Goal: Task Accomplishment & Management: Manage account settings

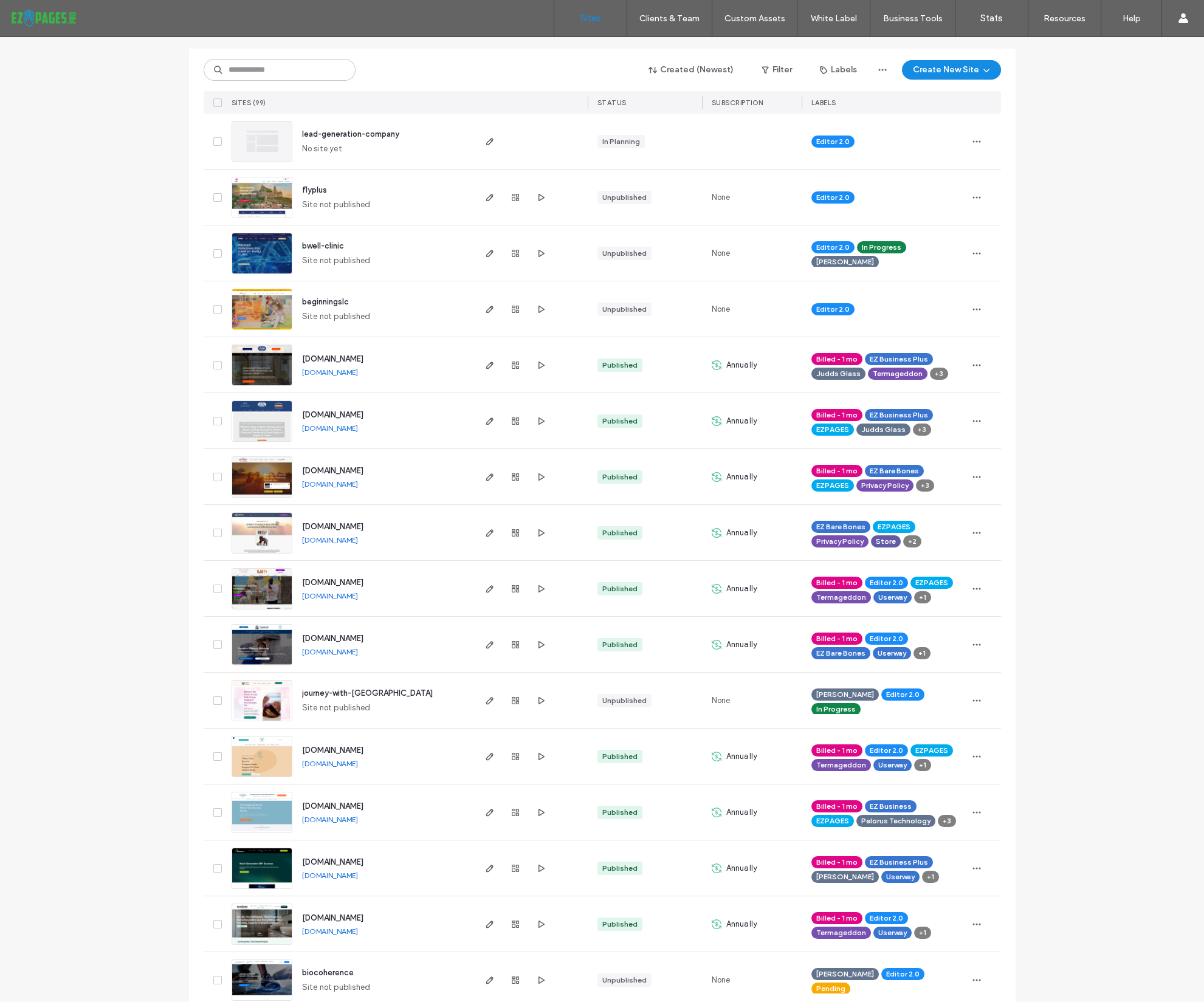
scroll to position [155, 0]
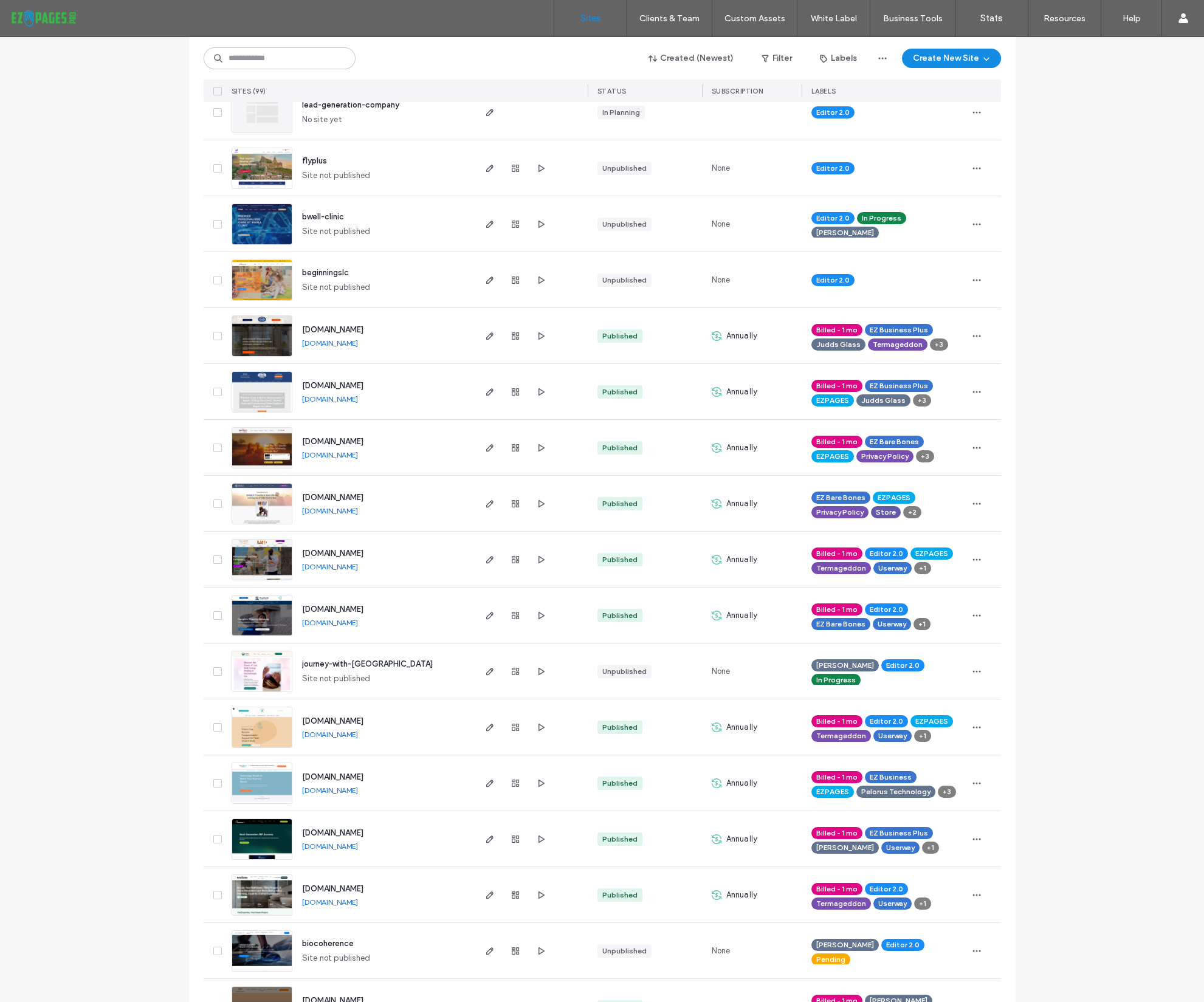
click at [363, 722] on span "www.mindandbodytherapyga.com" at bounding box center [332, 720] width 61 height 9
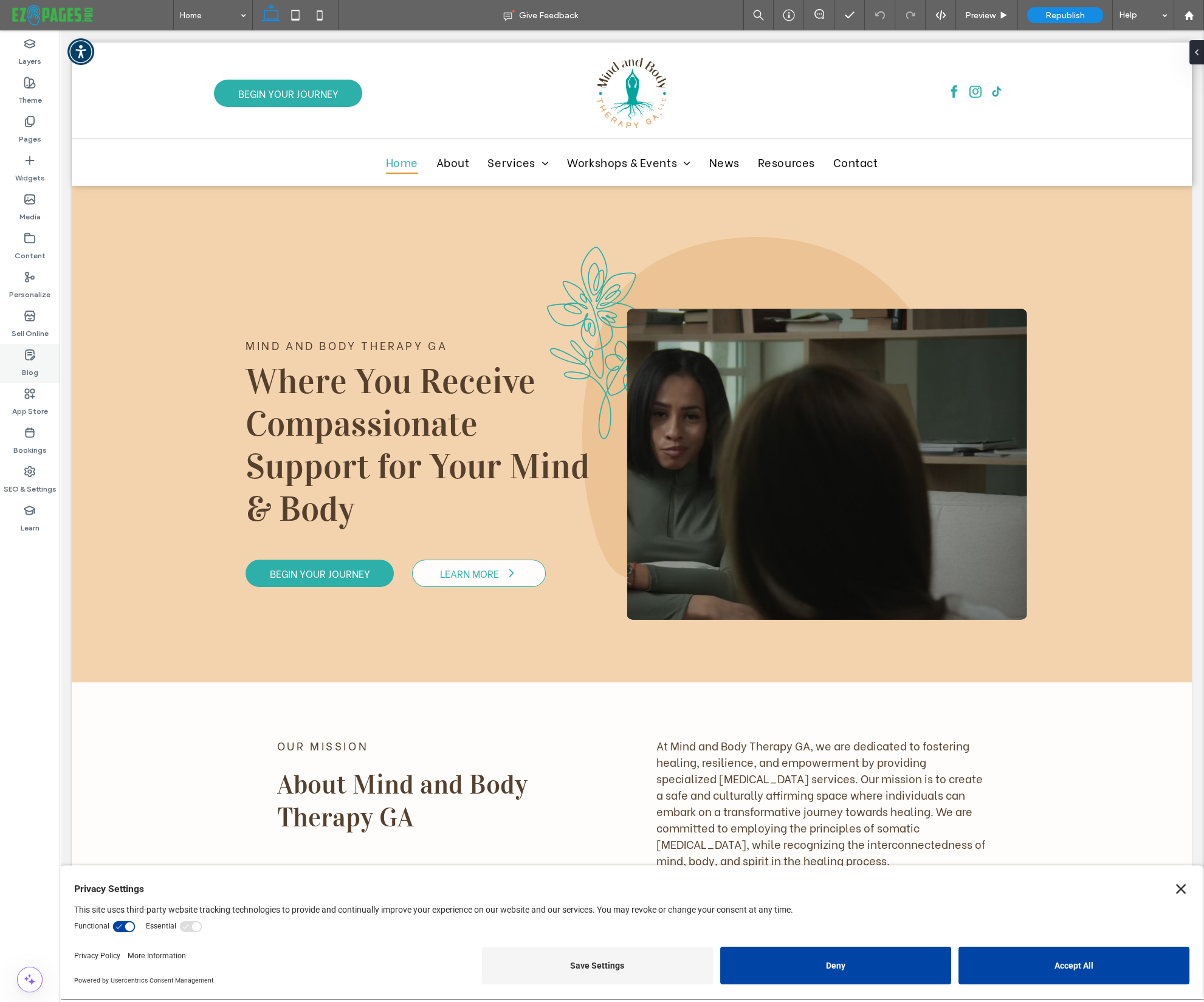
click at [31, 358] on use at bounding box center [30, 355] width 9 height 10
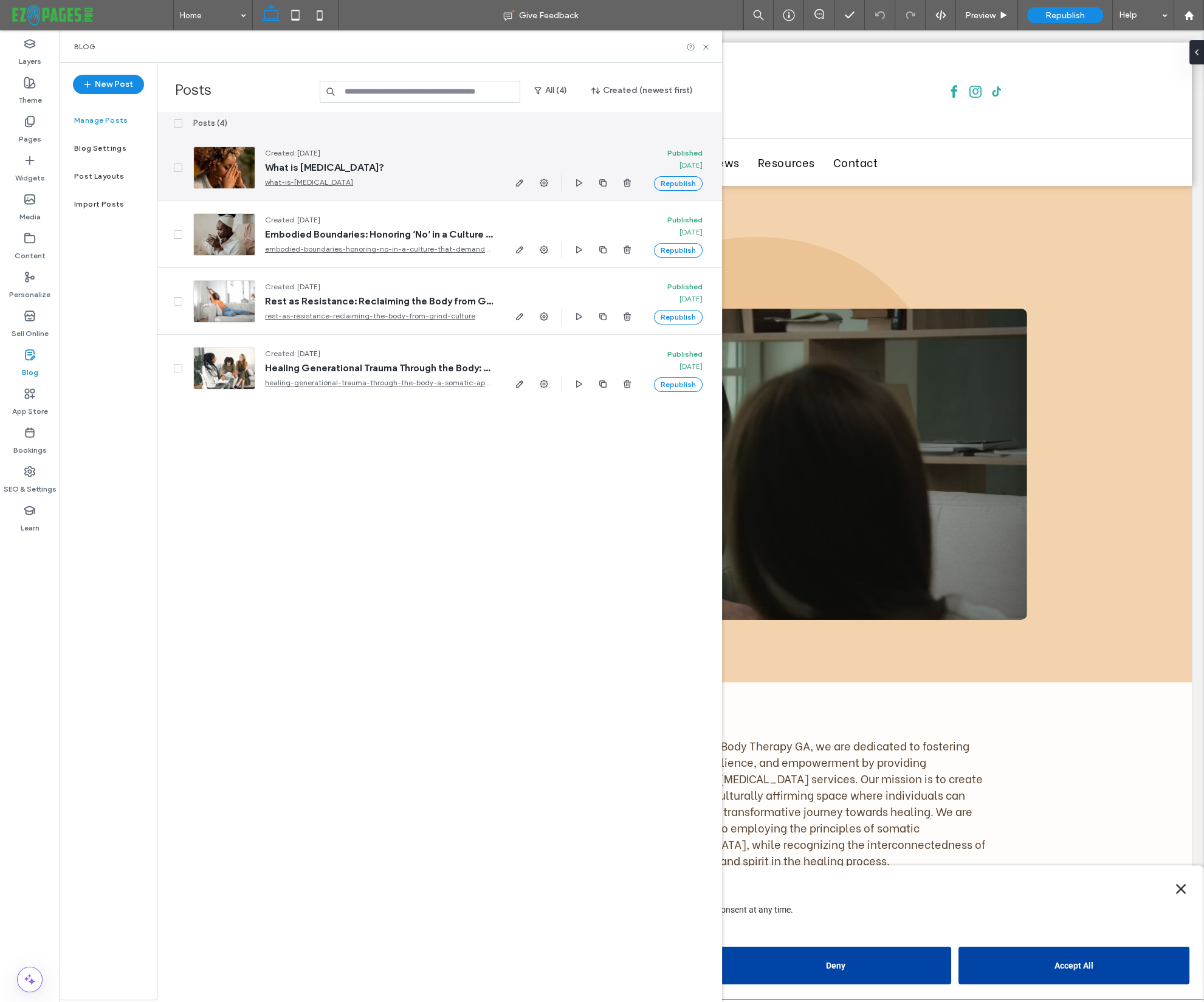
click at [345, 166] on span "What is Seasonal Depression?" at bounding box center [379, 168] width 228 height 12
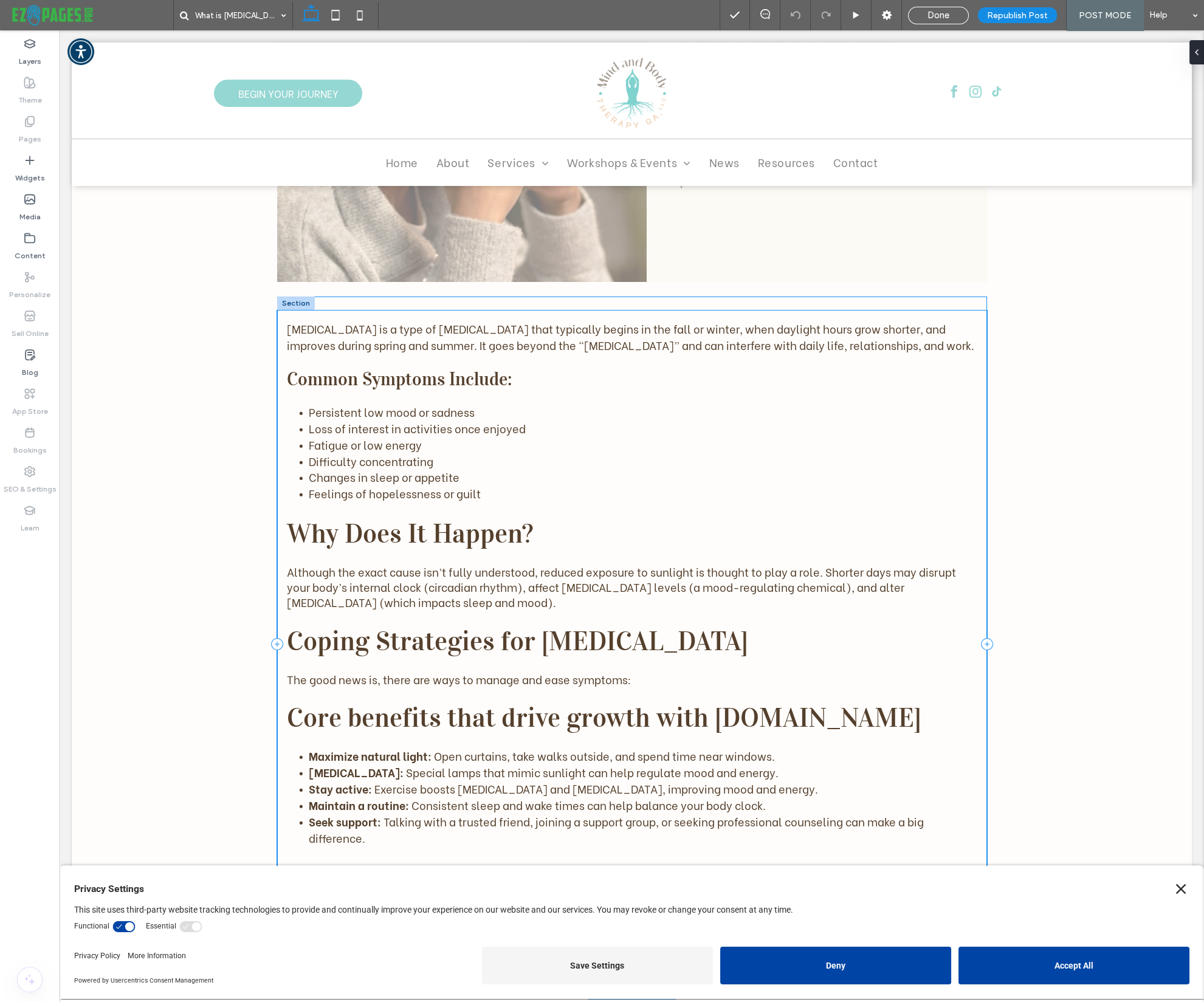
scroll to position [507, 0]
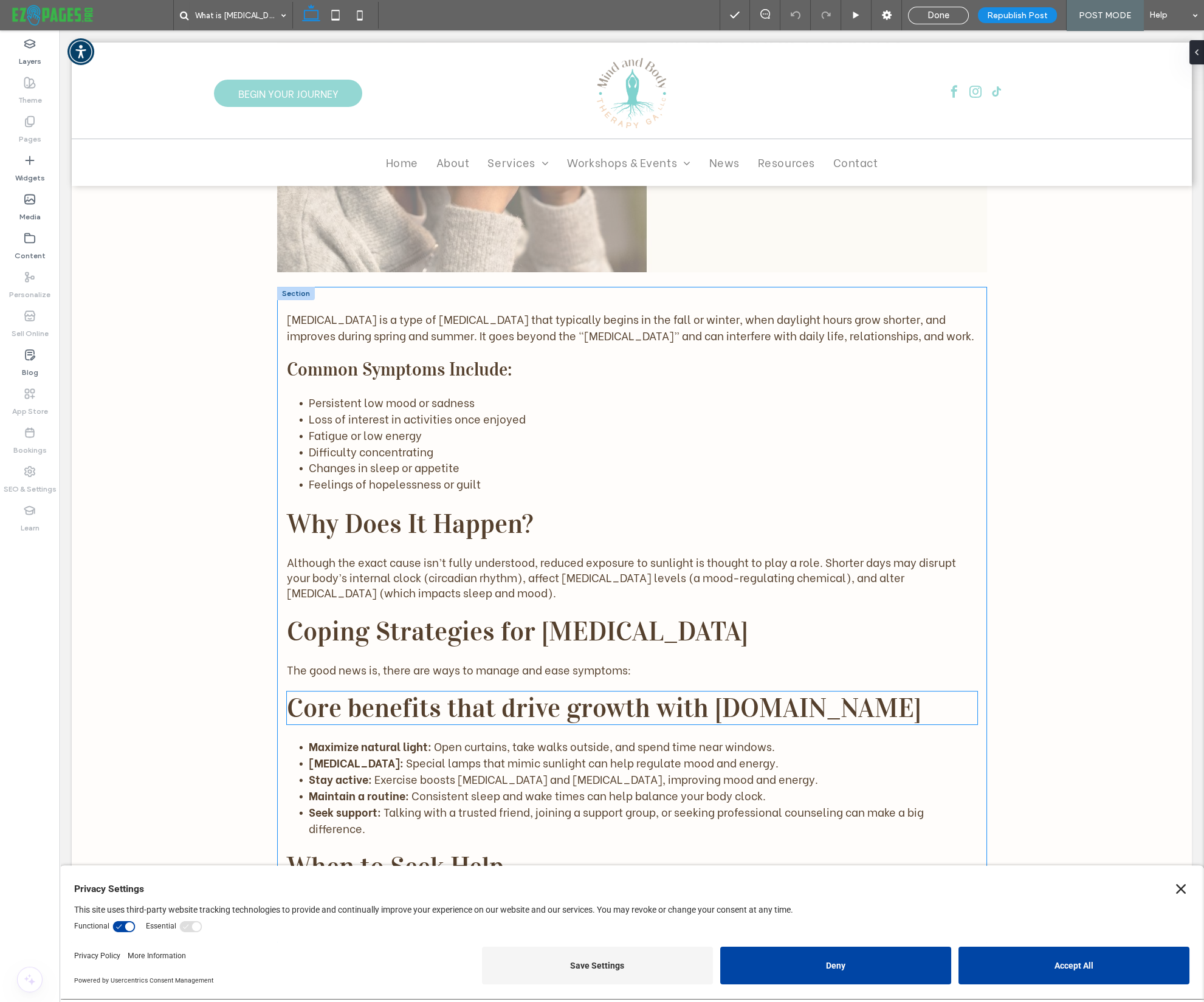
click at [748, 706] on span "Core benefits that drive growth with EZPages.Pro" at bounding box center [604, 708] width 635 height 33
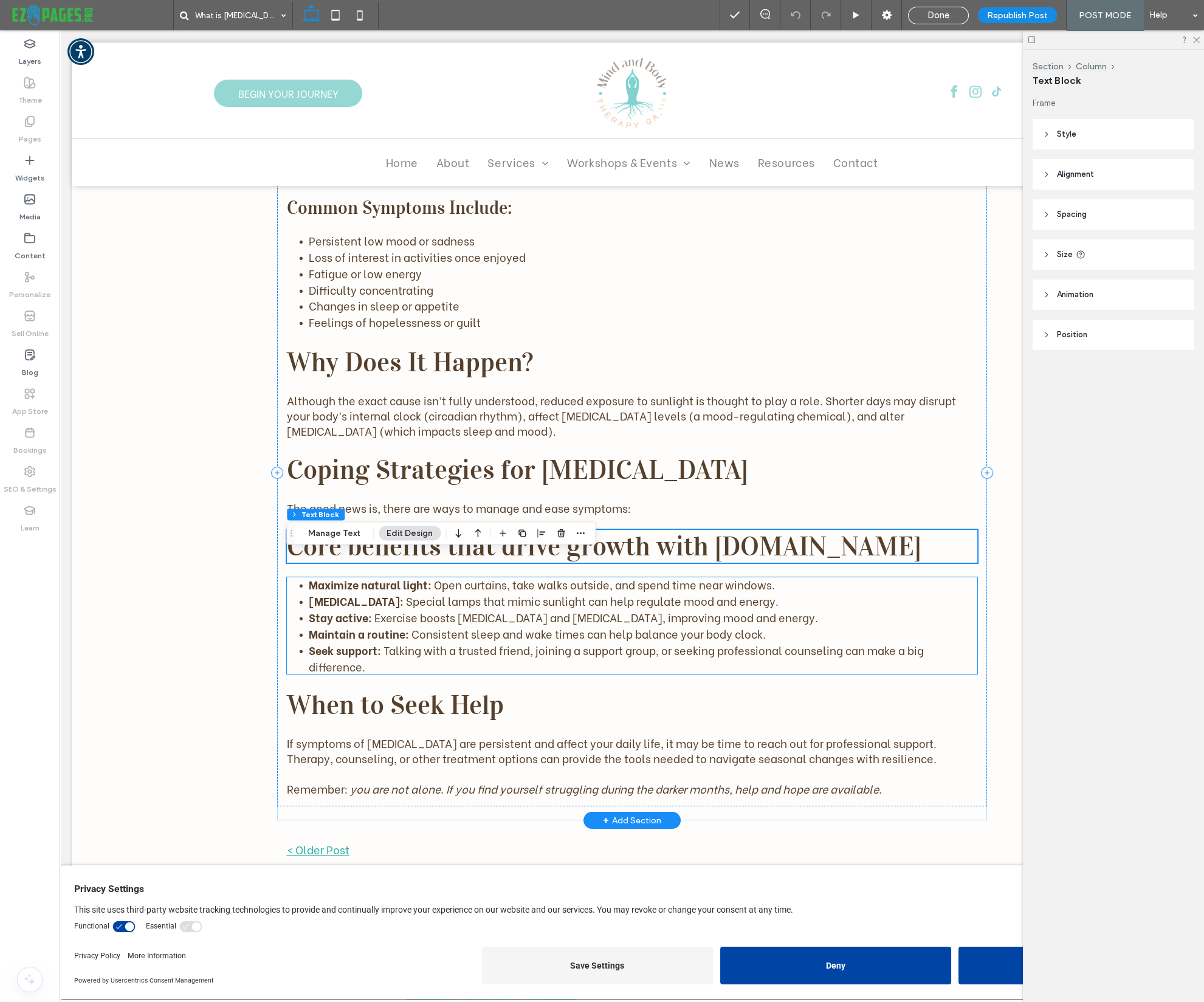
scroll to position [669, 0]
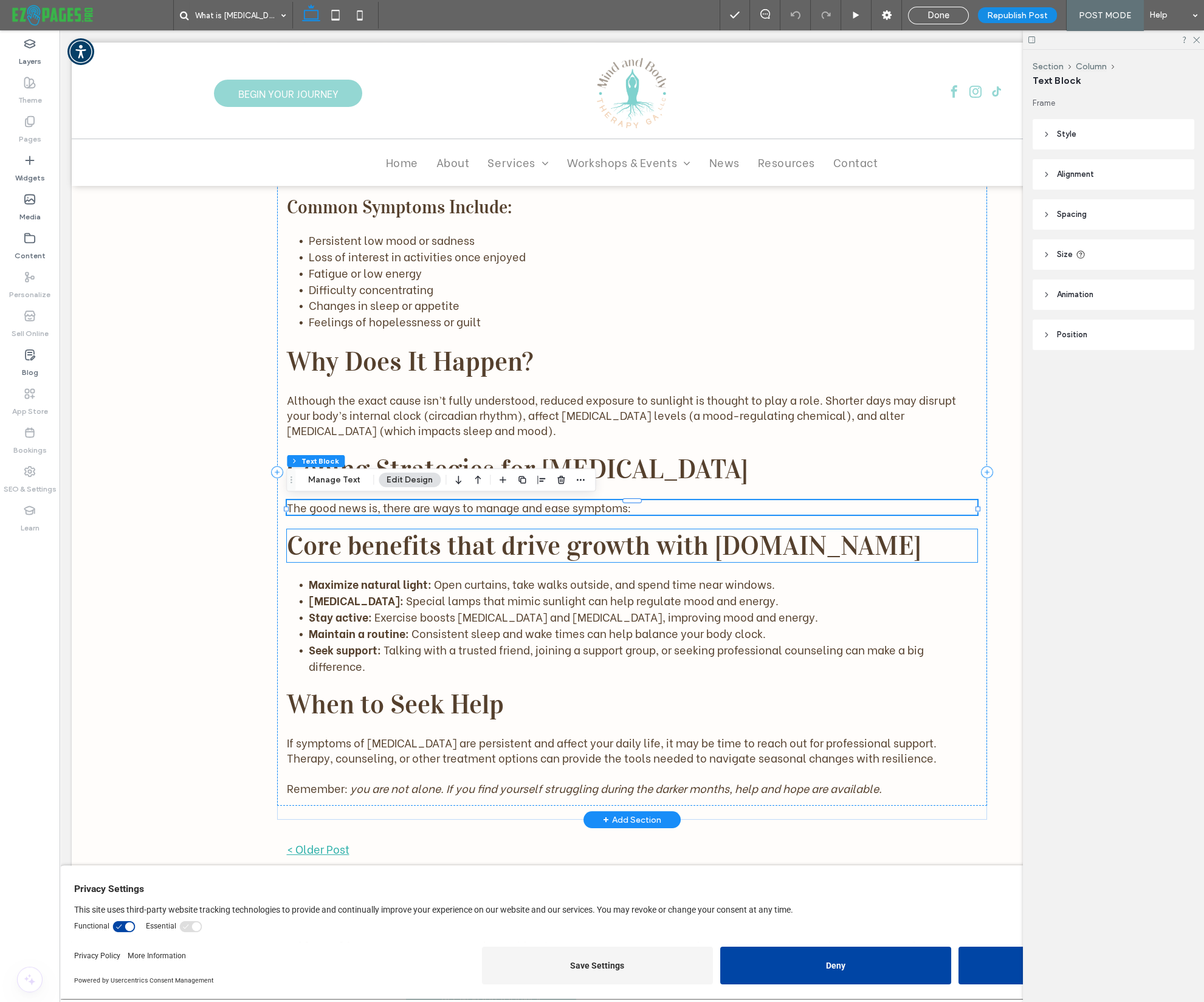
click at [843, 547] on span "Core benefits that drive growth with EZPages.Pro" at bounding box center [604, 546] width 635 height 33
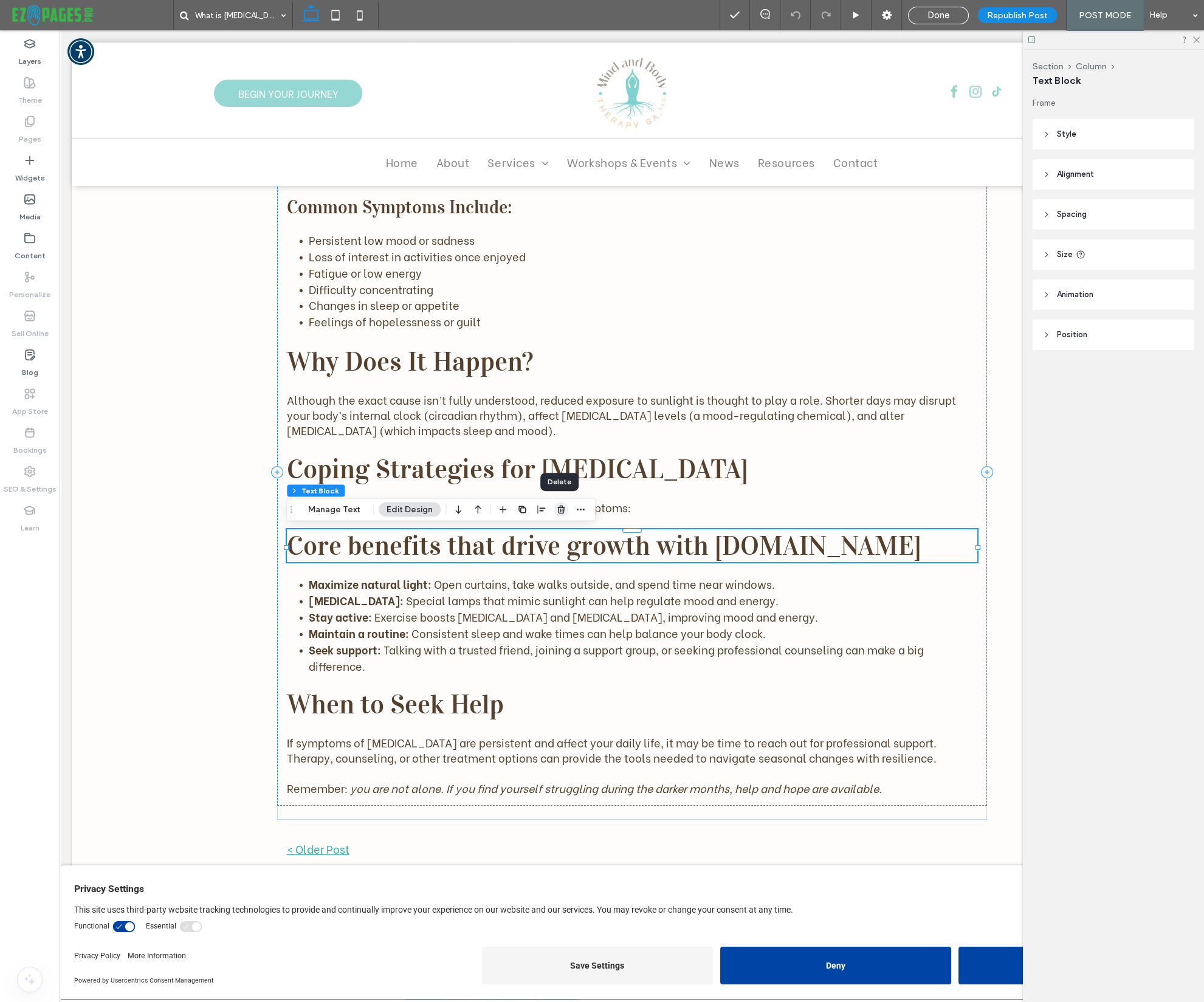
click at [562, 510] on icon "button" at bounding box center [561, 509] width 10 height 10
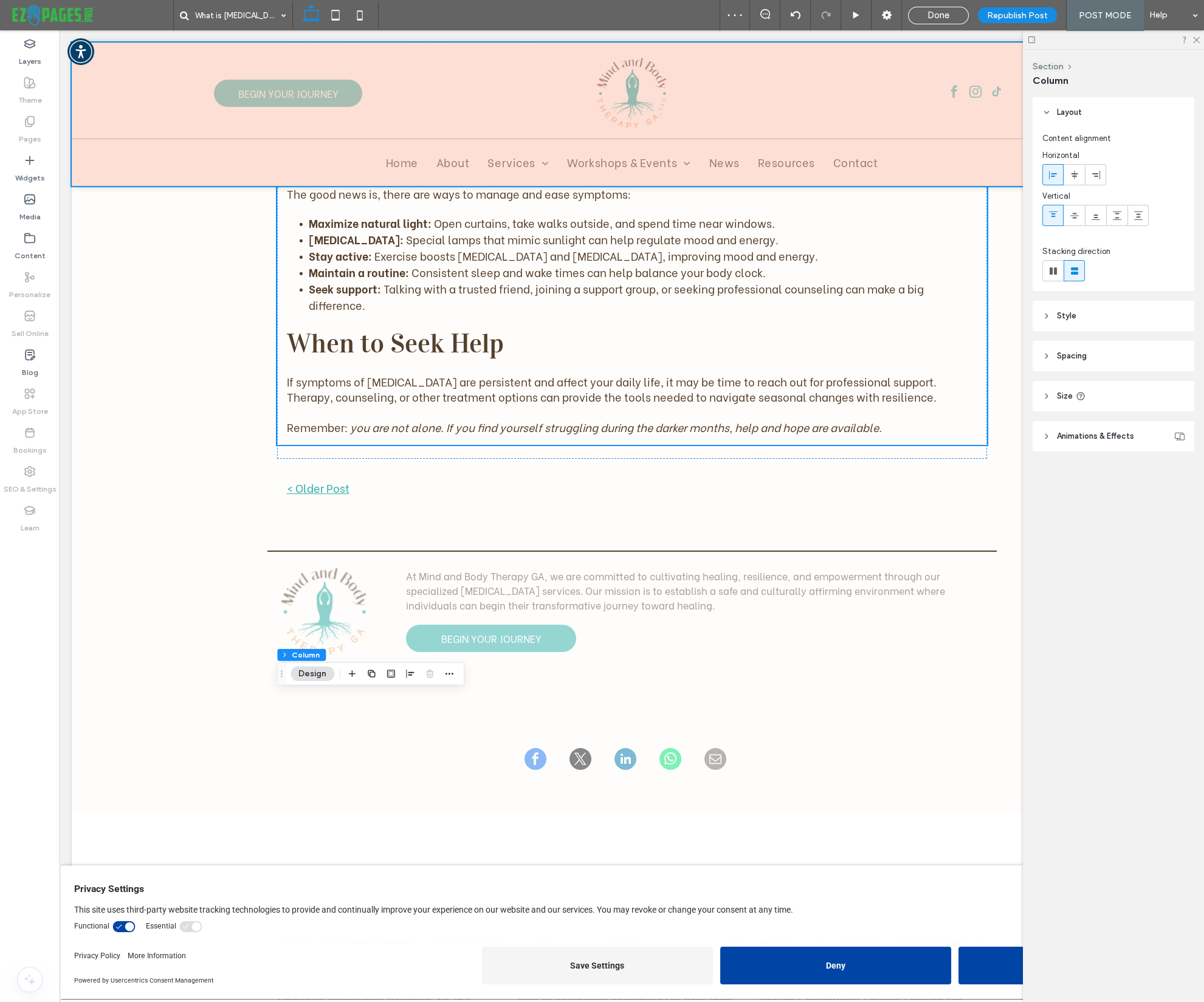
scroll to position [0, 0]
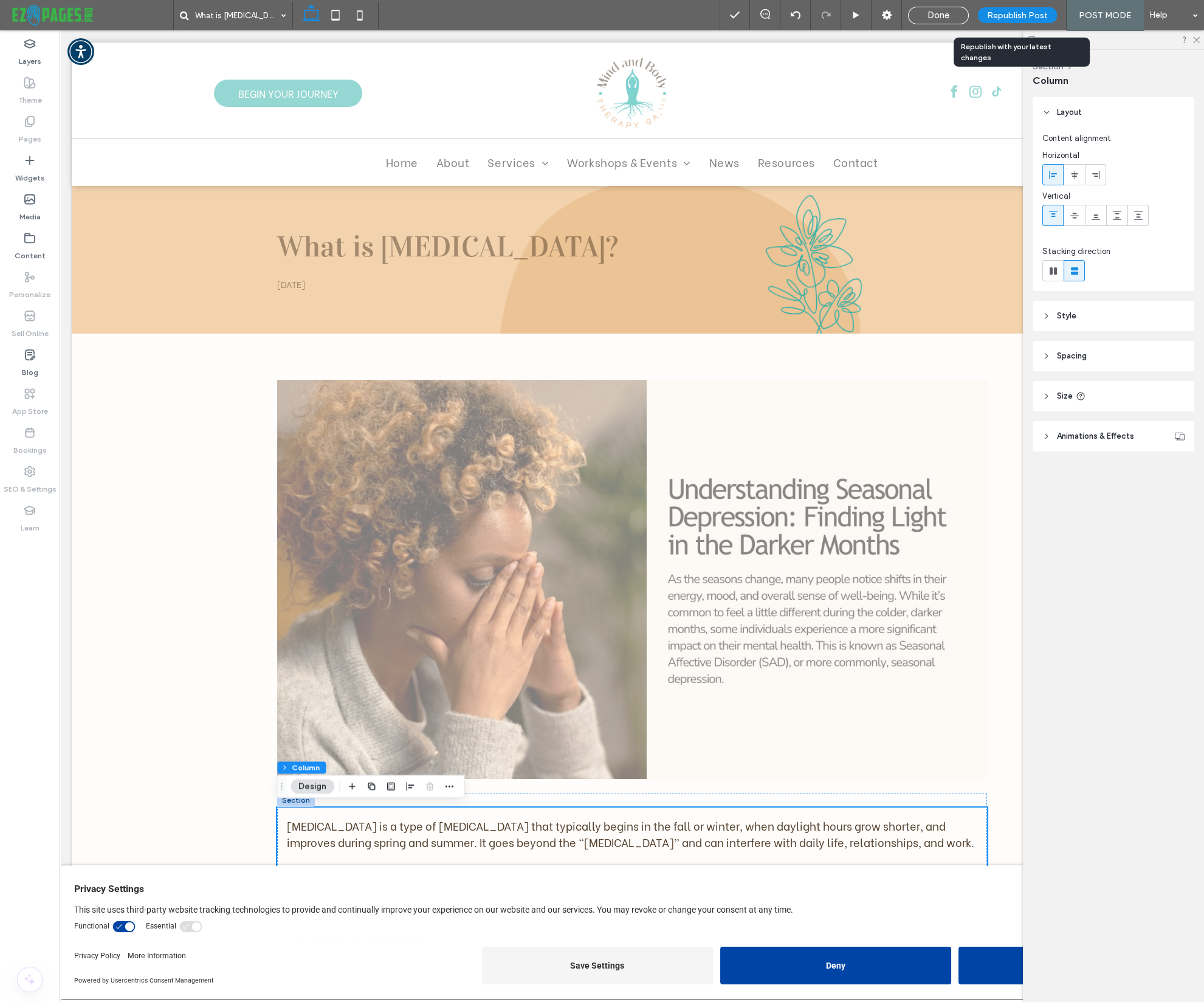
click at [1021, 16] on span "Republish Post" at bounding box center [1017, 15] width 60 height 10
click at [32, 235] on icon at bounding box center [30, 238] width 12 height 12
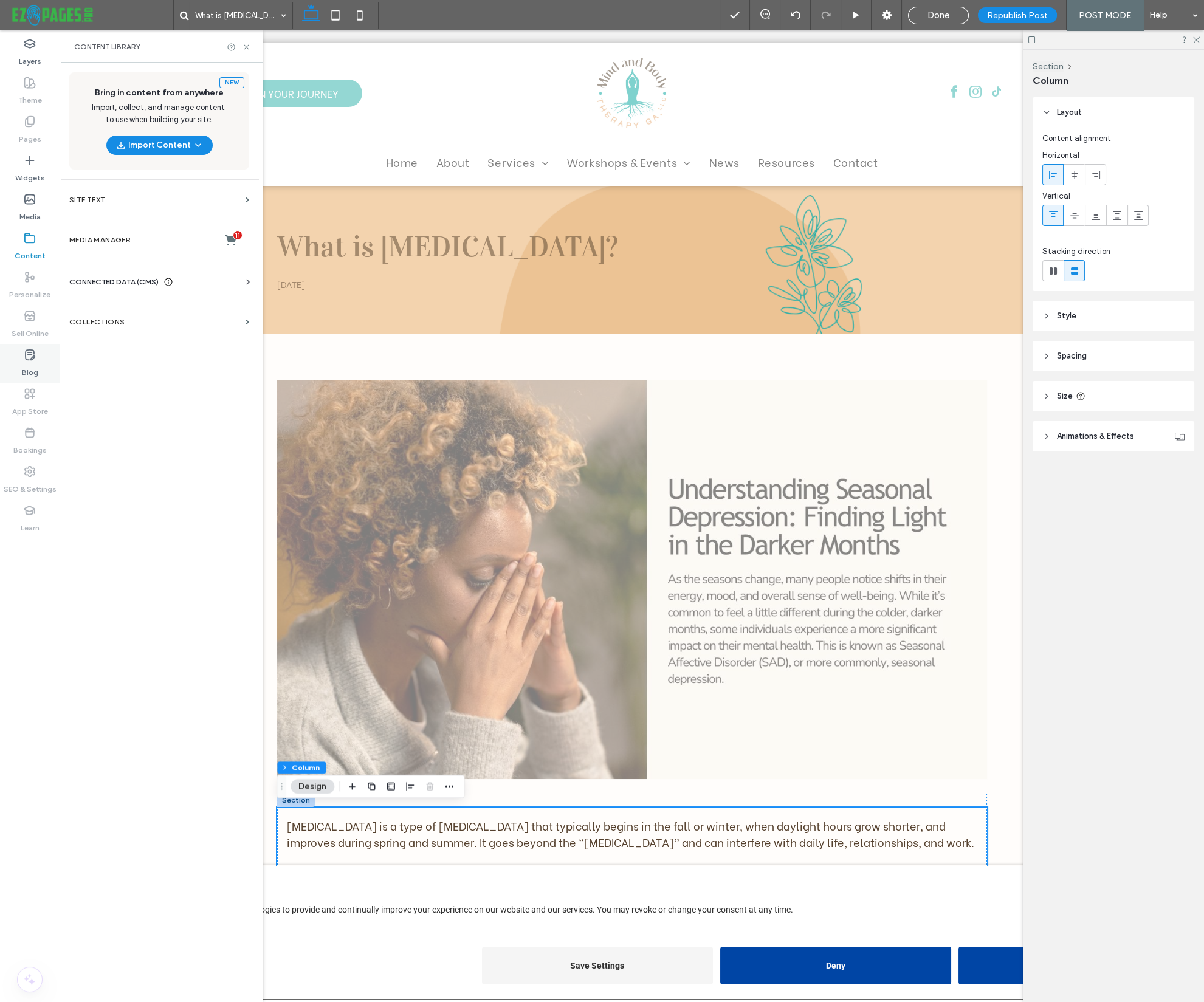
click at [27, 350] on icon at bounding box center [30, 355] width 12 height 12
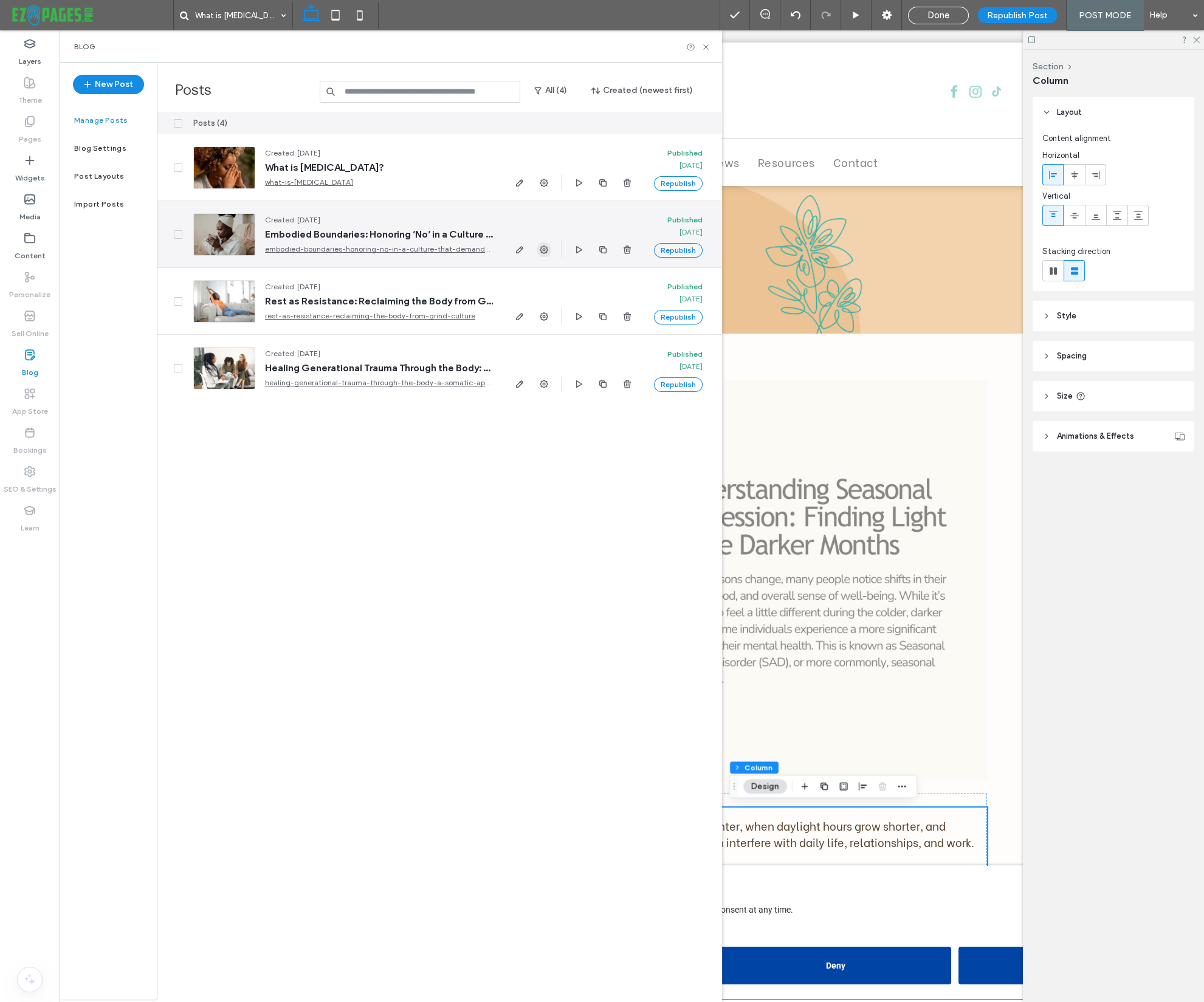
click at [541, 251] on use "button" at bounding box center [544, 249] width 8 height 8
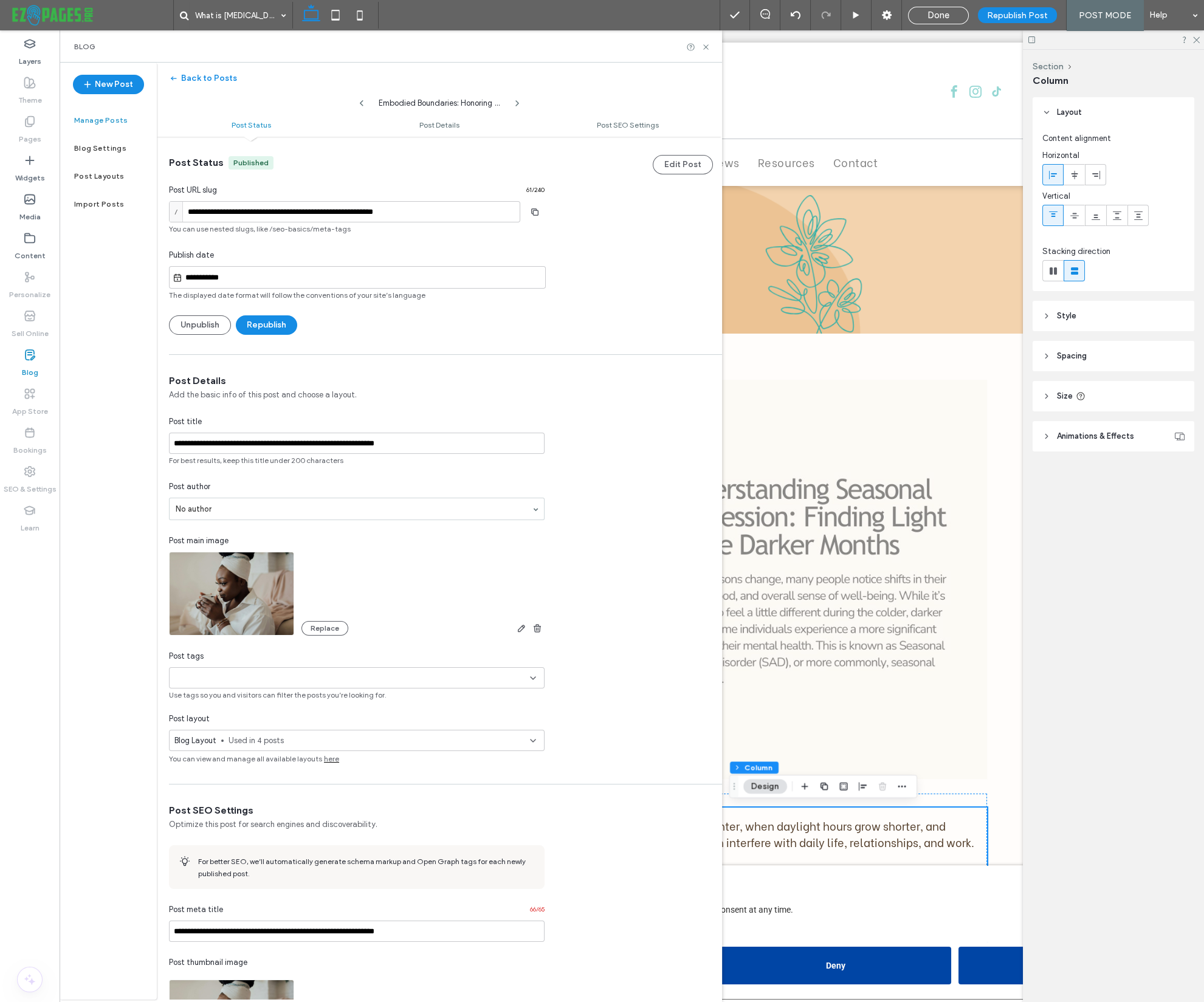
click at [212, 276] on input "**********" at bounding box center [363, 277] width 363 height 14
click at [303, 127] on button "Previous Month" at bounding box center [301, 129] width 8 height 8
click at [398, 189] on div "15" at bounding box center [403, 188] width 16 height 16
type input "**********"
click at [271, 320] on button "Republish" at bounding box center [266, 325] width 61 height 19
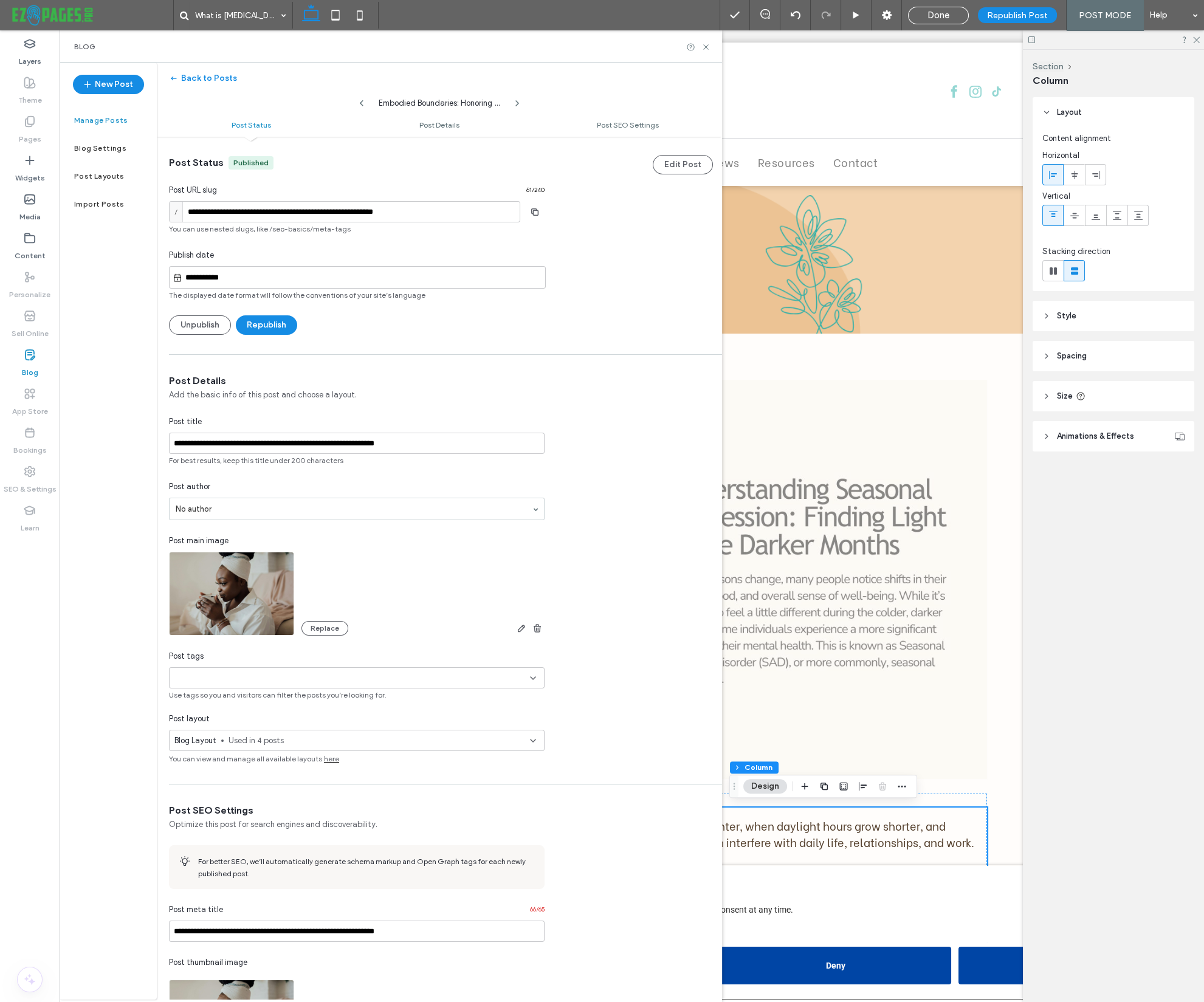
click at [102, 120] on label "Manage Posts" at bounding box center [101, 120] width 54 height 8
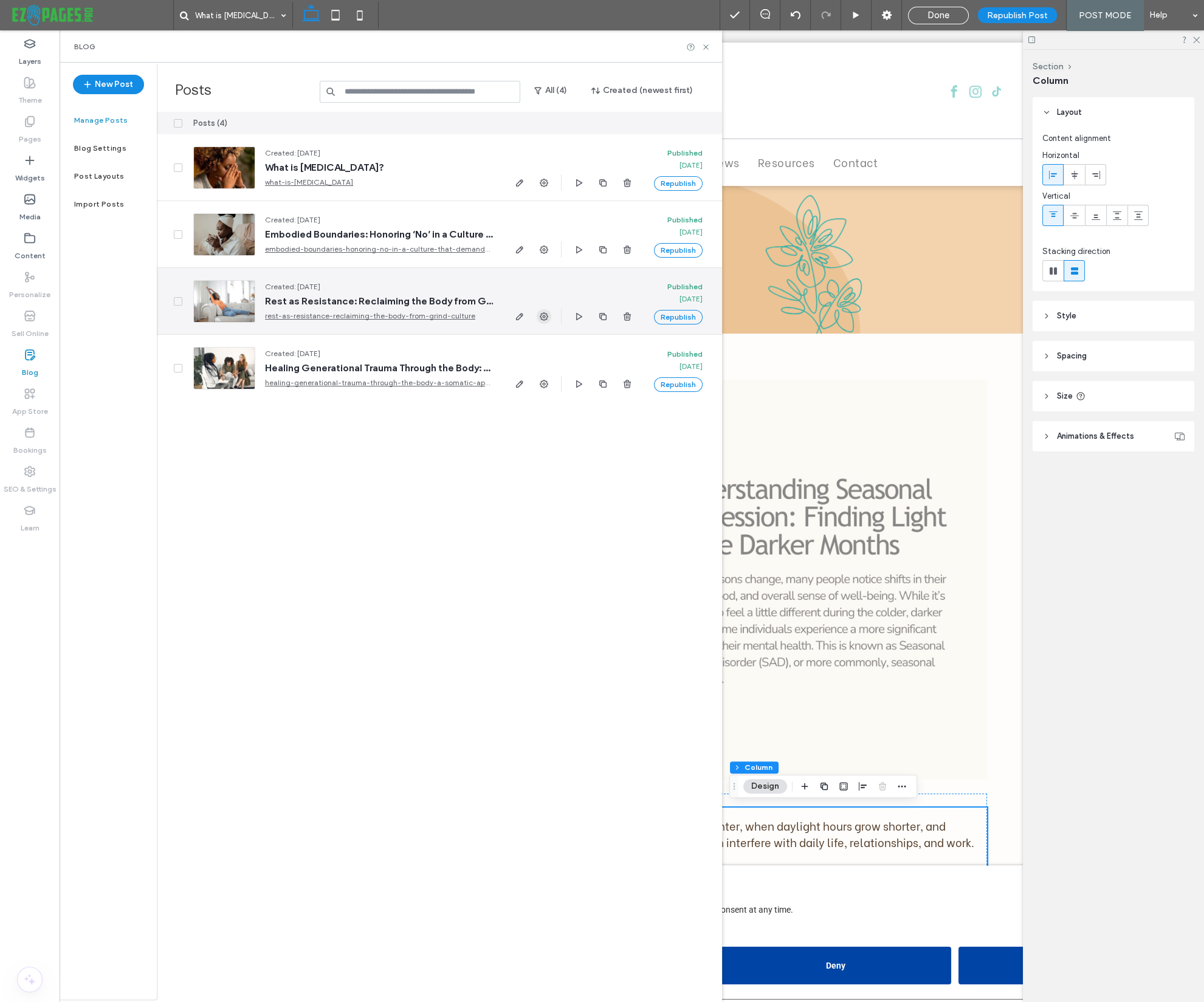
click at [543, 315] on icon "button" at bounding box center [544, 317] width 10 height 10
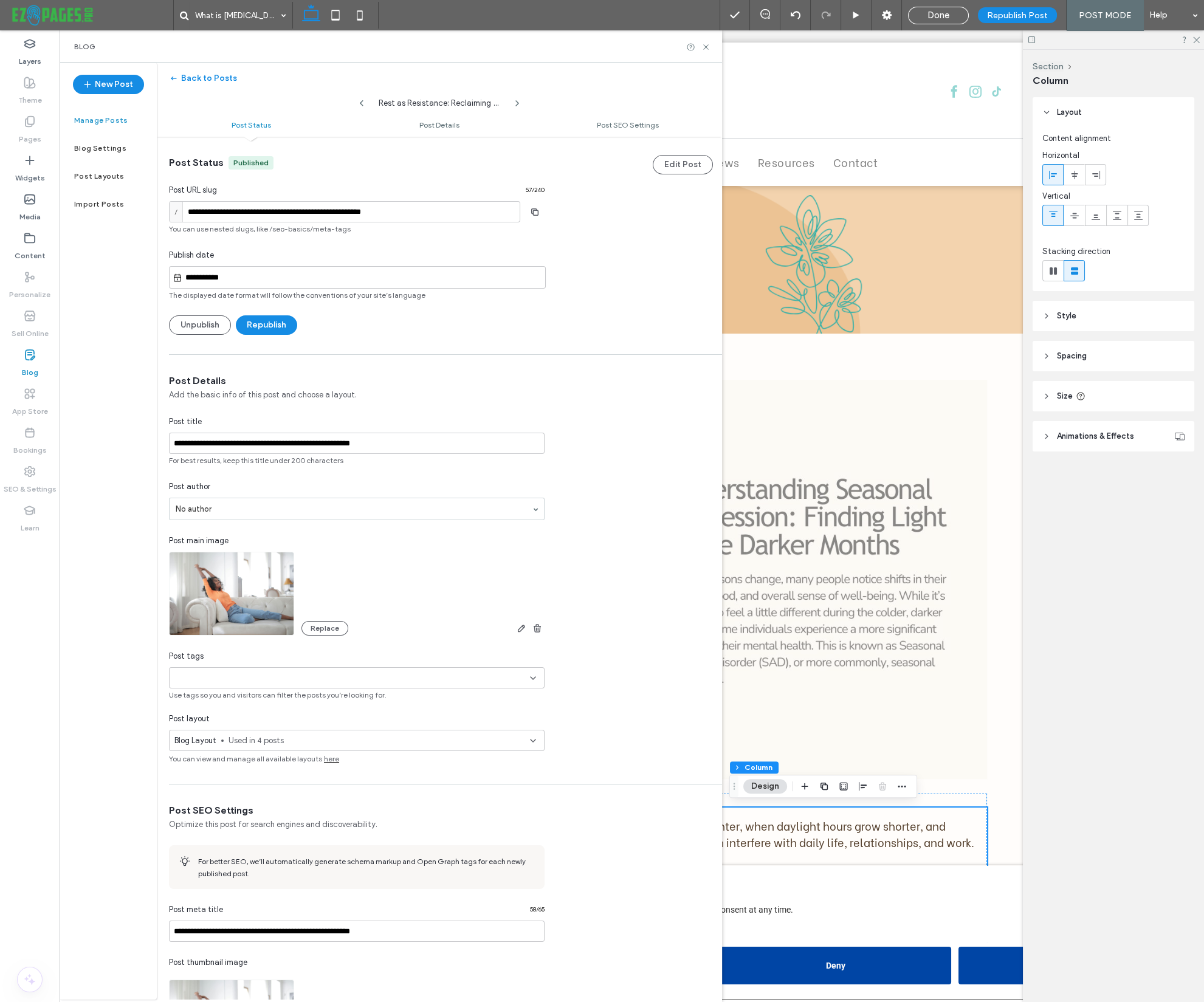
click at [196, 277] on input "**********" at bounding box center [363, 277] width 363 height 14
click at [300, 130] on button "Previous Month" at bounding box center [301, 129] width 8 height 8
click at [303, 111] on button "Previous Month" at bounding box center [301, 110] width 8 height 8
click at [343, 209] on div "15" at bounding box center [343, 208] width 16 height 16
type input "**********"
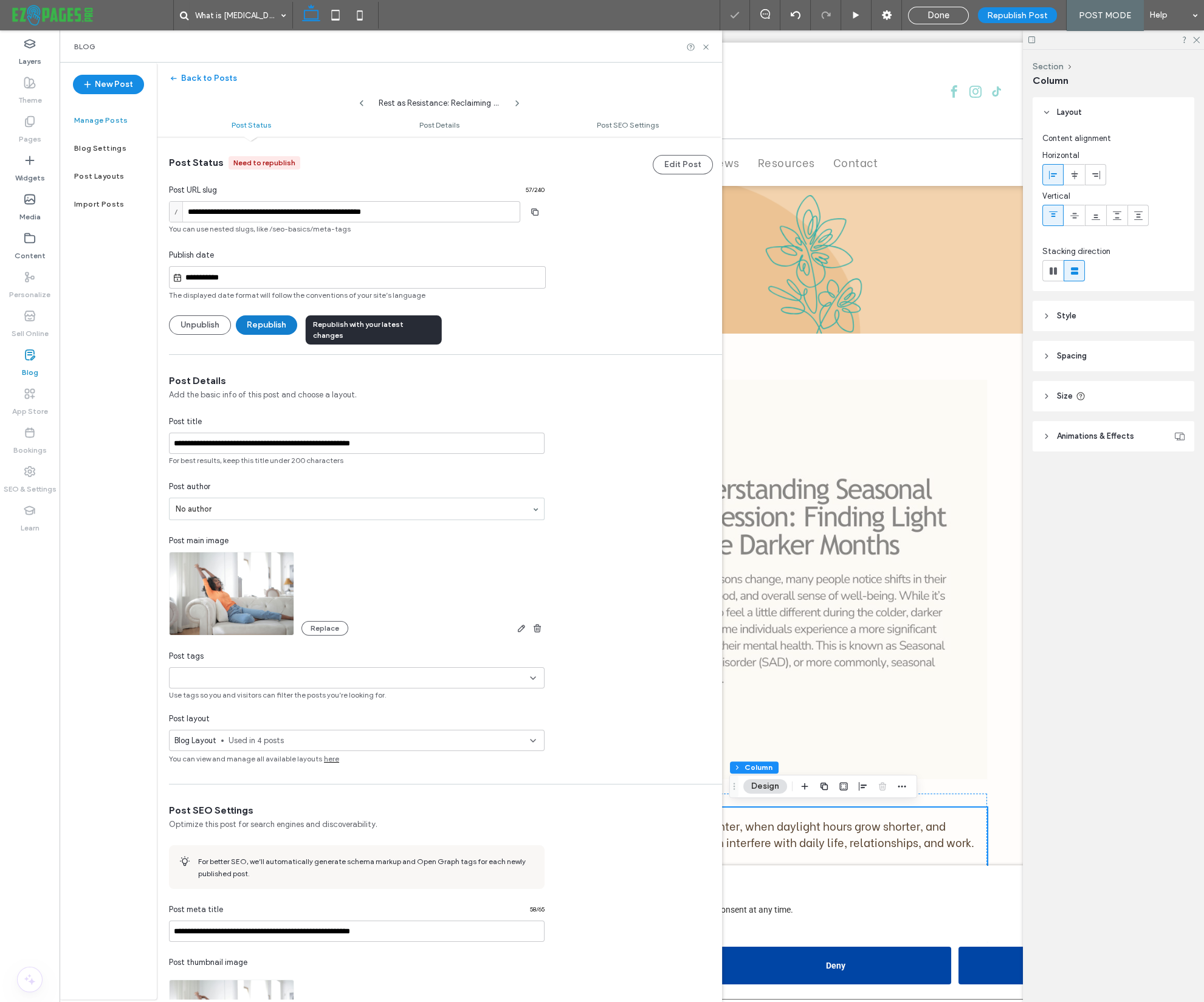
click at [268, 321] on button "Republish" at bounding box center [266, 325] width 61 height 19
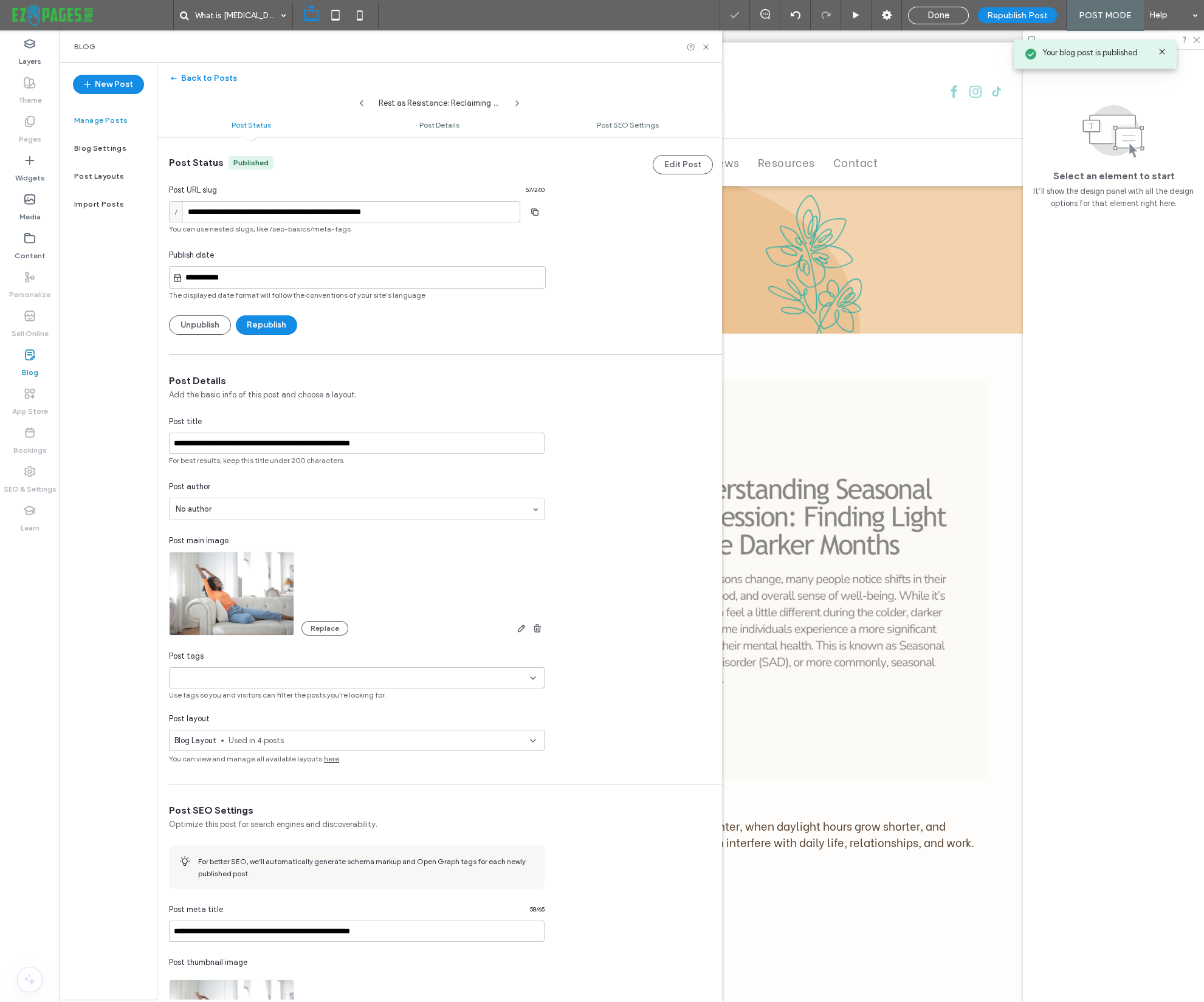
click at [361, 102] on use at bounding box center [361, 103] width 3 height 6
type input "**********"
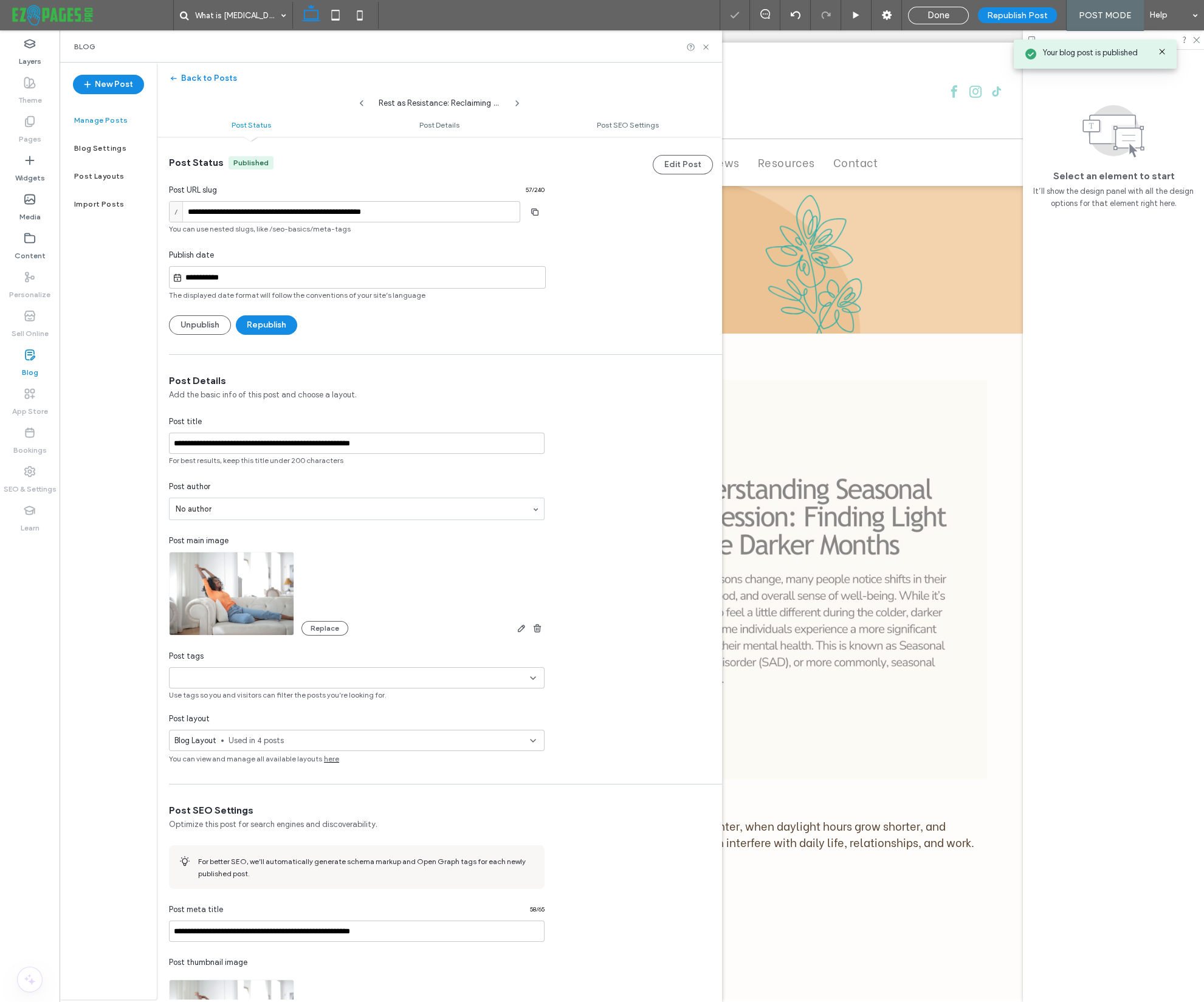
type textarea "**********"
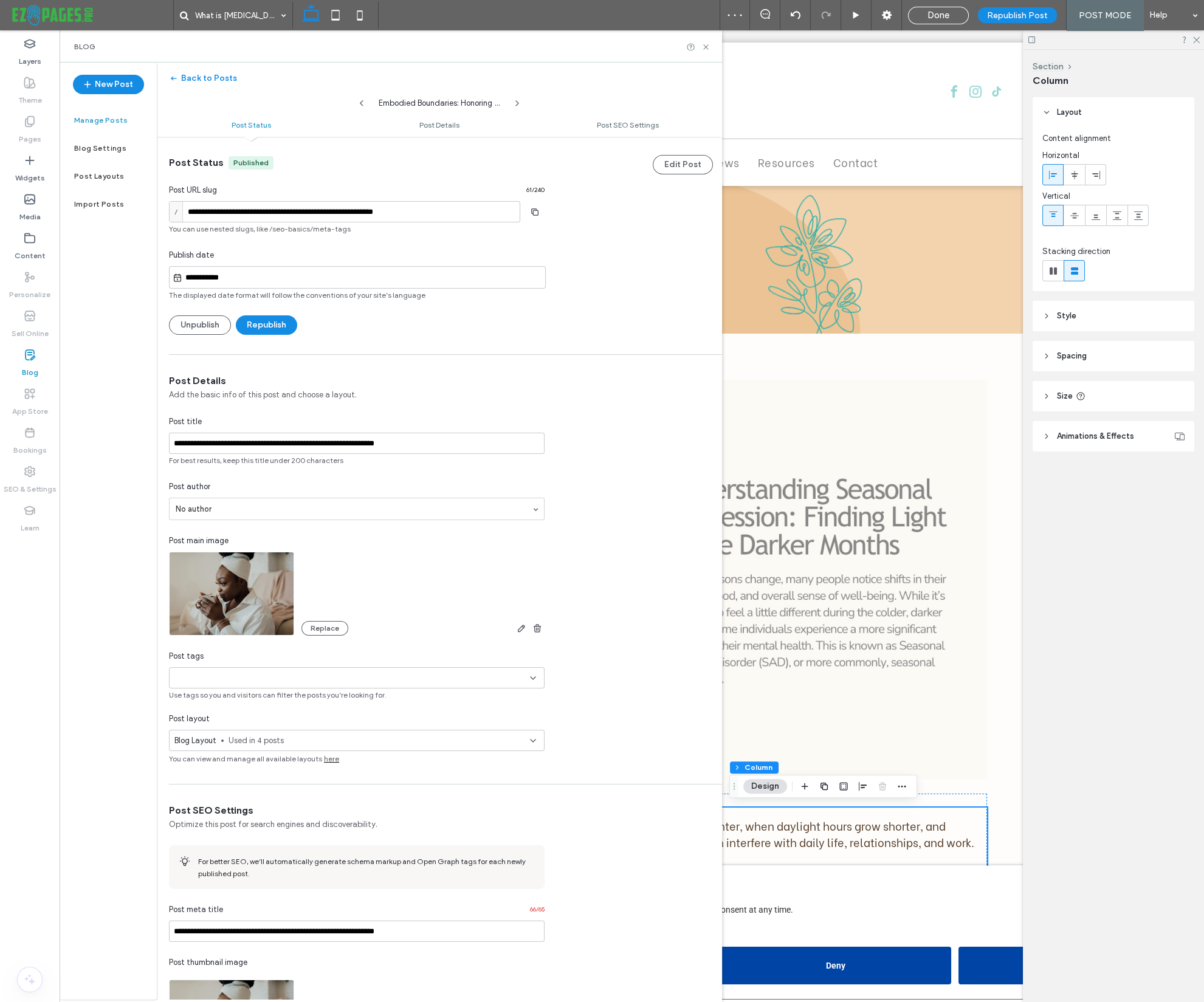
click at [99, 121] on label "Manage Posts" at bounding box center [101, 120] width 54 height 8
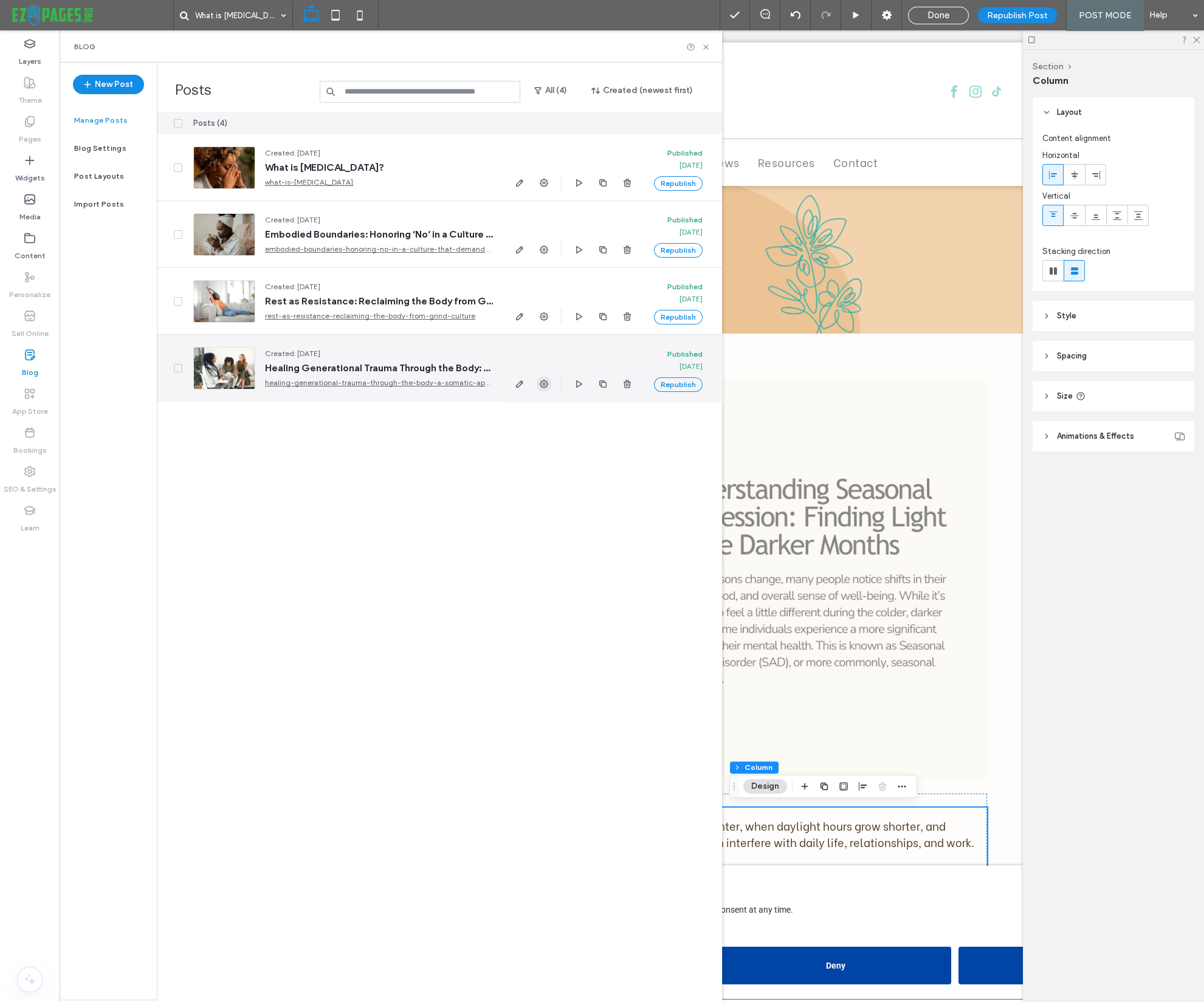
click at [539, 383] on icon "button" at bounding box center [544, 384] width 10 height 10
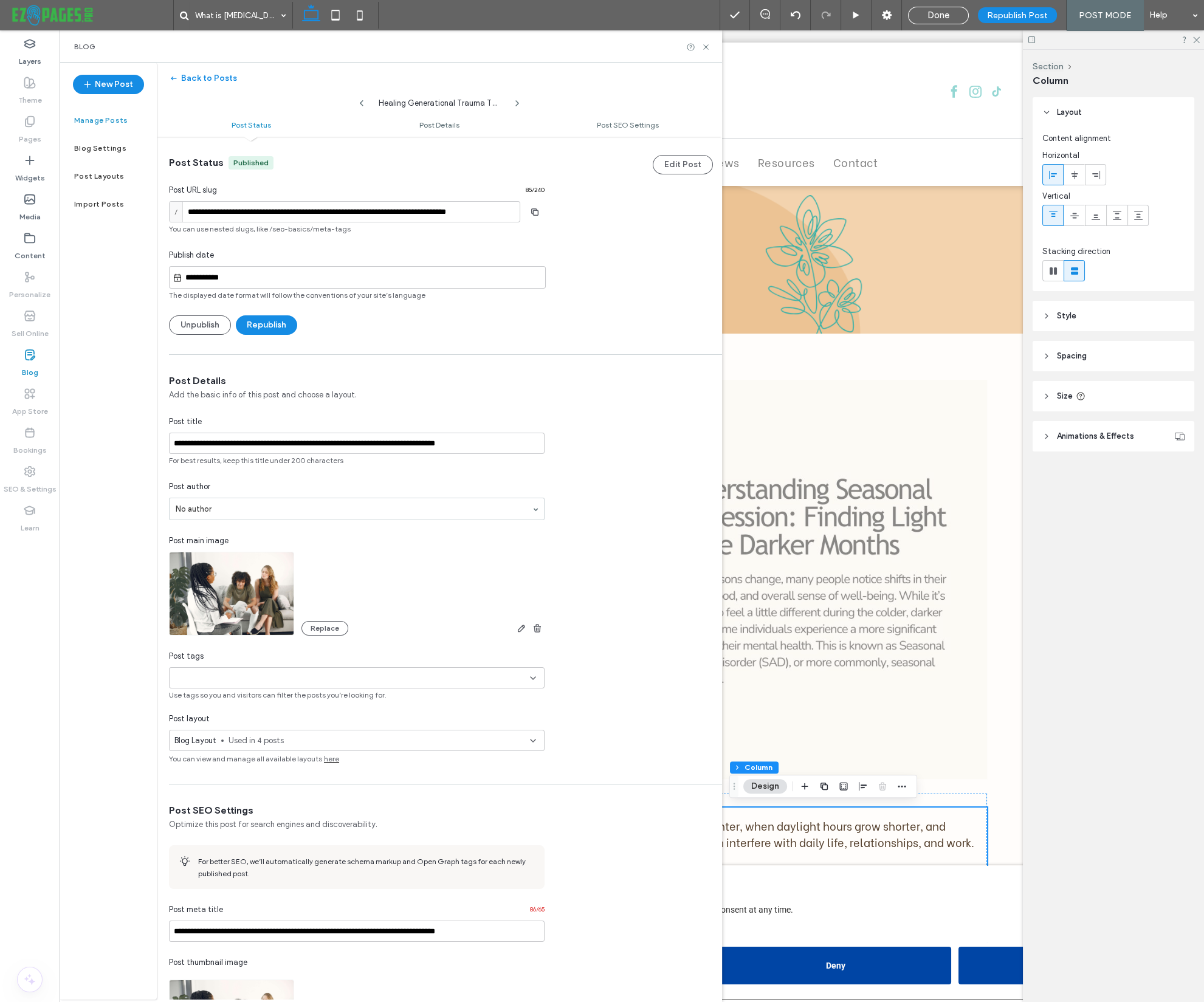
click at [229, 273] on input "**********" at bounding box center [363, 277] width 363 height 14
click at [304, 126] on button "Previous Month" at bounding box center [301, 129] width 8 height 8
click at [304, 126] on div "Su" at bounding box center [304, 124] width 16 height 16
click at [304, 113] on button "Previous Month" at bounding box center [301, 110] width 8 height 8
click at [304, 128] on button "Previous Month" at bounding box center [301, 129] width 8 height 8
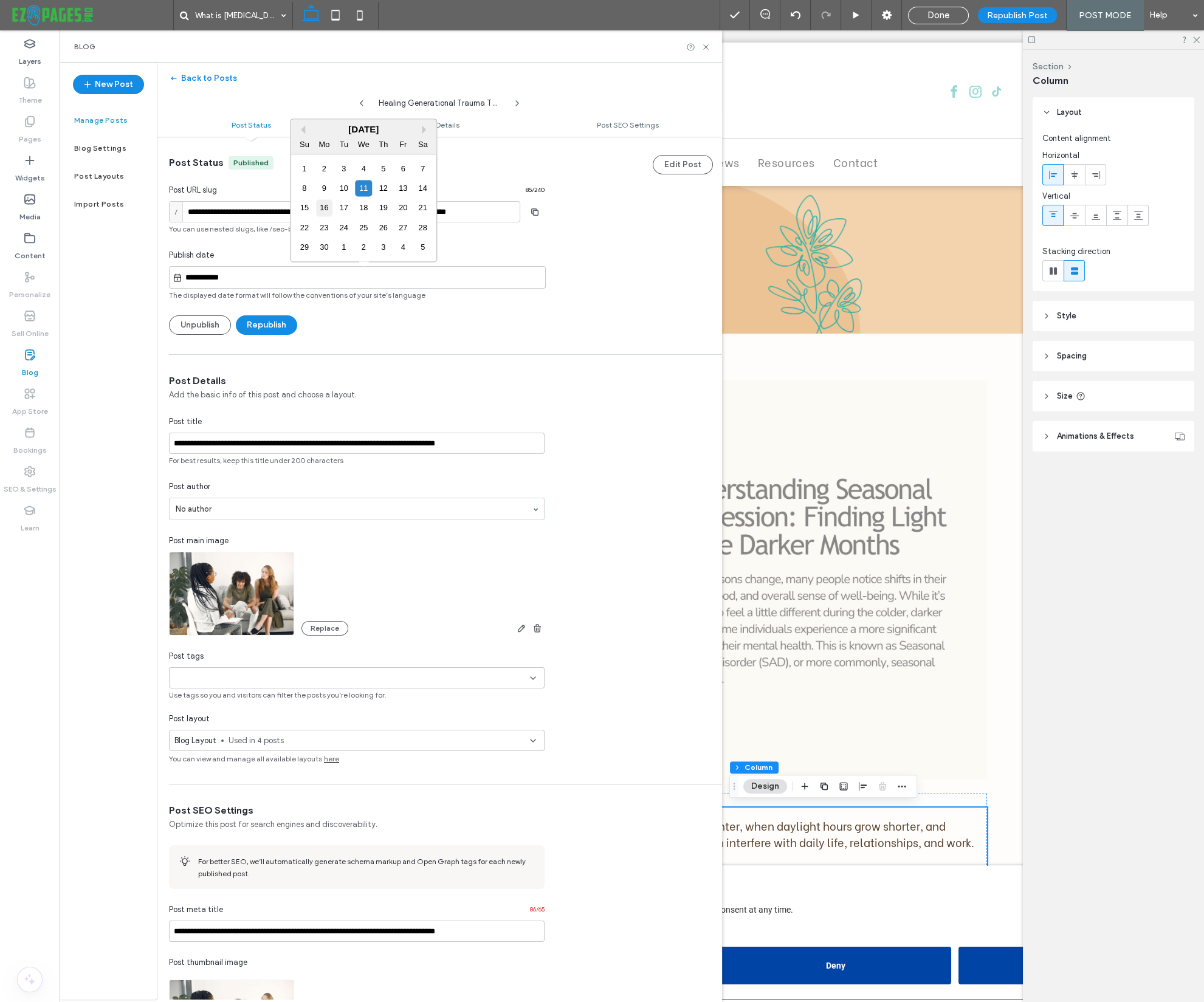
click at [323, 205] on div "16" at bounding box center [324, 208] width 16 height 16
type input "**********"
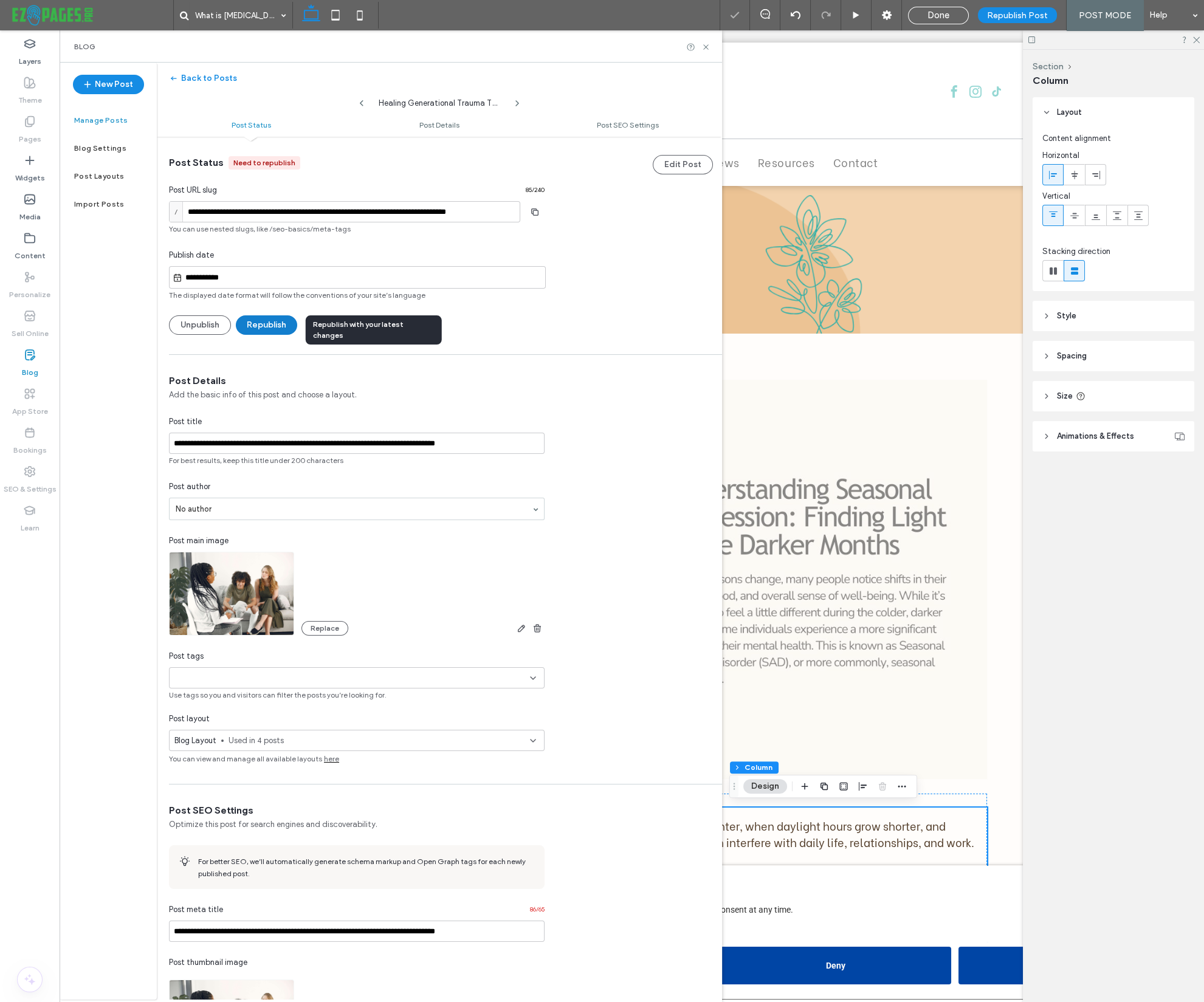
click at [280, 326] on button "Republish" at bounding box center [266, 325] width 61 height 19
click at [1033, 8] on div "Republish Post" at bounding box center [1017, 15] width 79 height 16
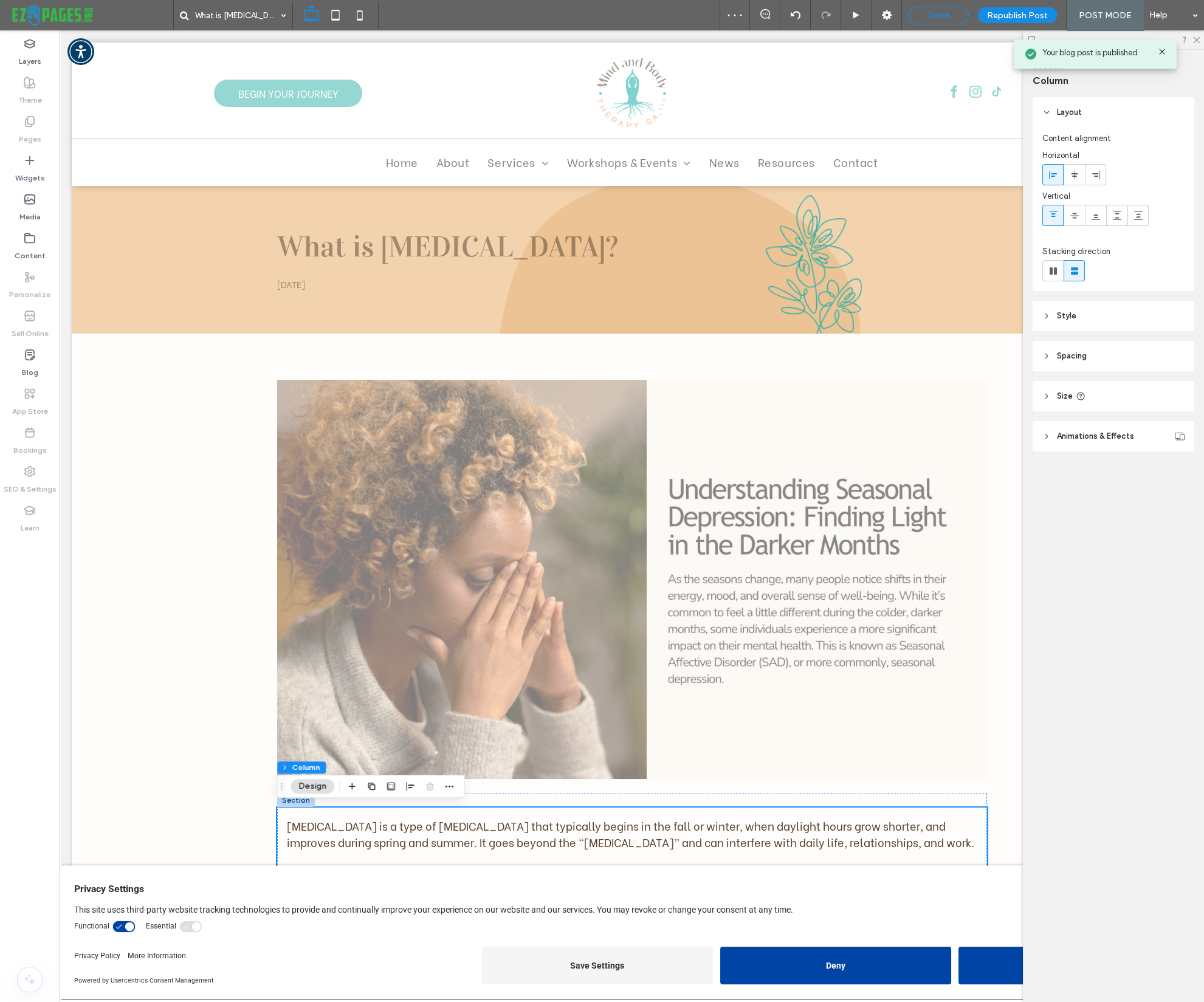
click at [958, 16] on div "Done" at bounding box center [938, 15] width 60 height 11
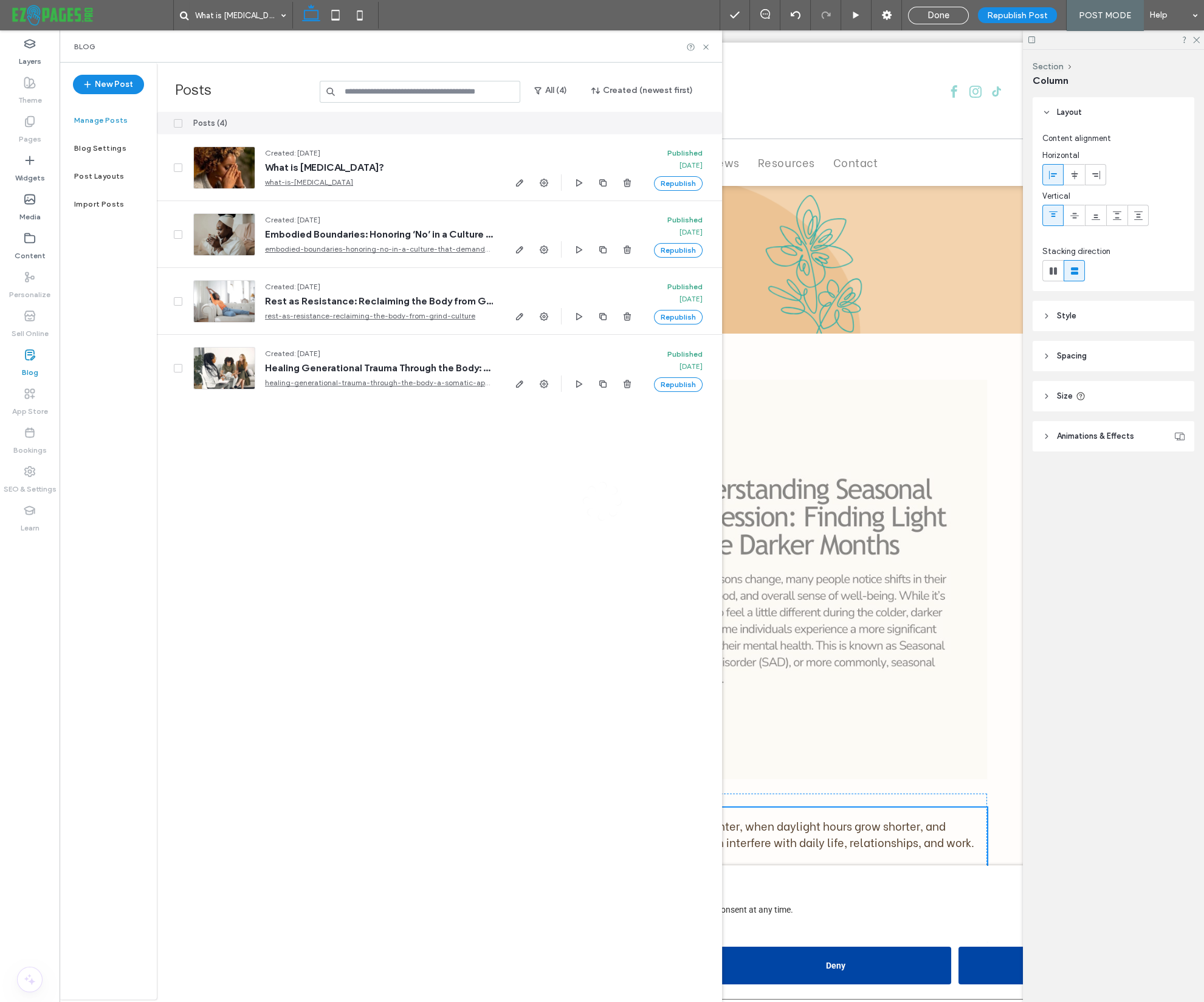
click at [680, 181] on div at bounding box center [602, 501] width 1204 height 1002
click at [679, 182] on button "Republish" at bounding box center [678, 183] width 49 height 14
click at [672, 248] on button "Republish" at bounding box center [678, 250] width 49 height 14
click at [671, 249] on button "Republish" at bounding box center [678, 250] width 49 height 14
click at [672, 316] on button "Republish" at bounding box center [678, 317] width 49 height 14
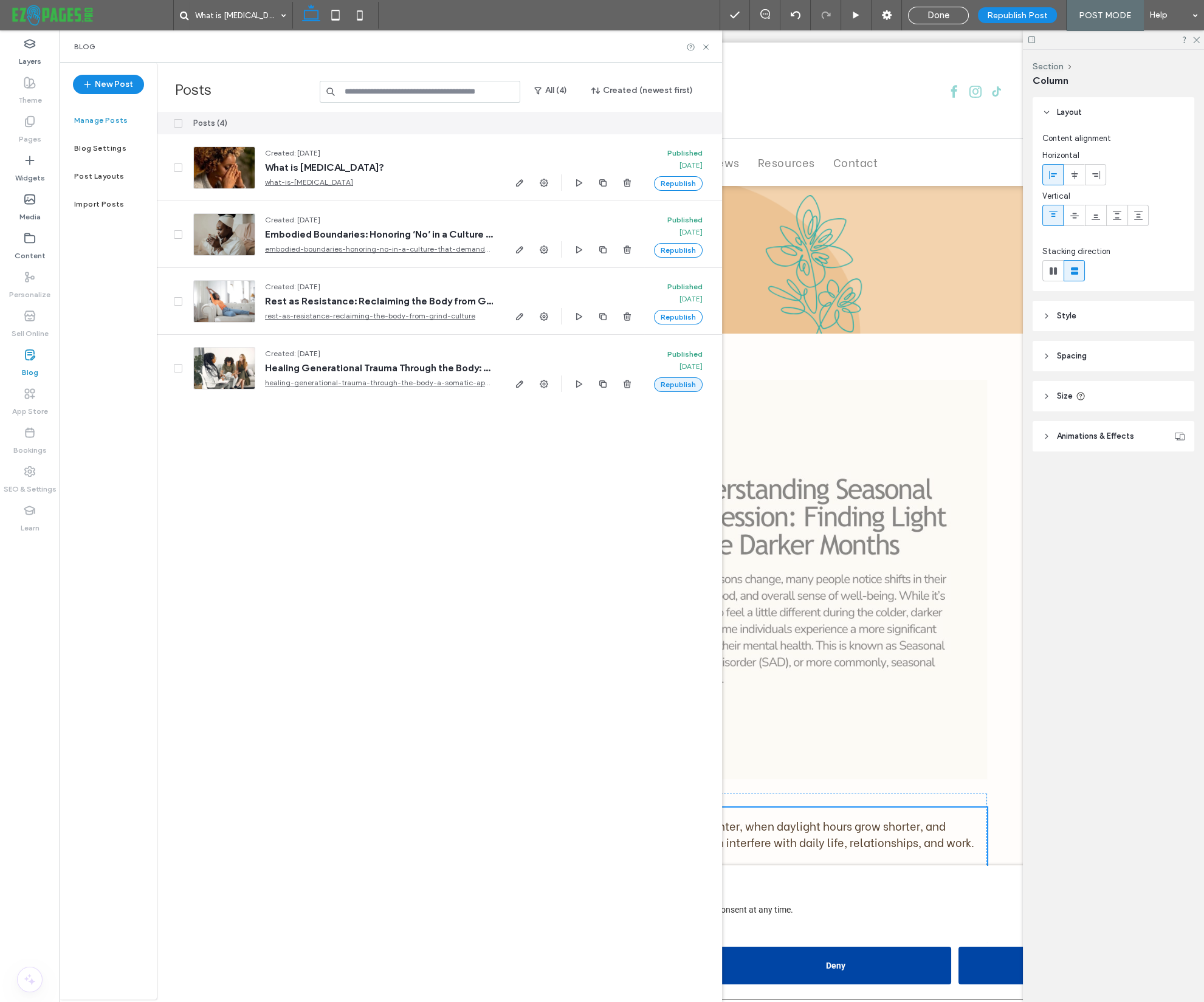
click at [672, 316] on button "Republish" at bounding box center [678, 317] width 49 height 14
click at [671, 384] on button "Republish" at bounding box center [678, 385] width 49 height 14
click at [671, 385] on button "Republish" at bounding box center [678, 385] width 49 height 14
click at [1045, 14] on span "Republish" at bounding box center [1065, 15] width 40 height 10
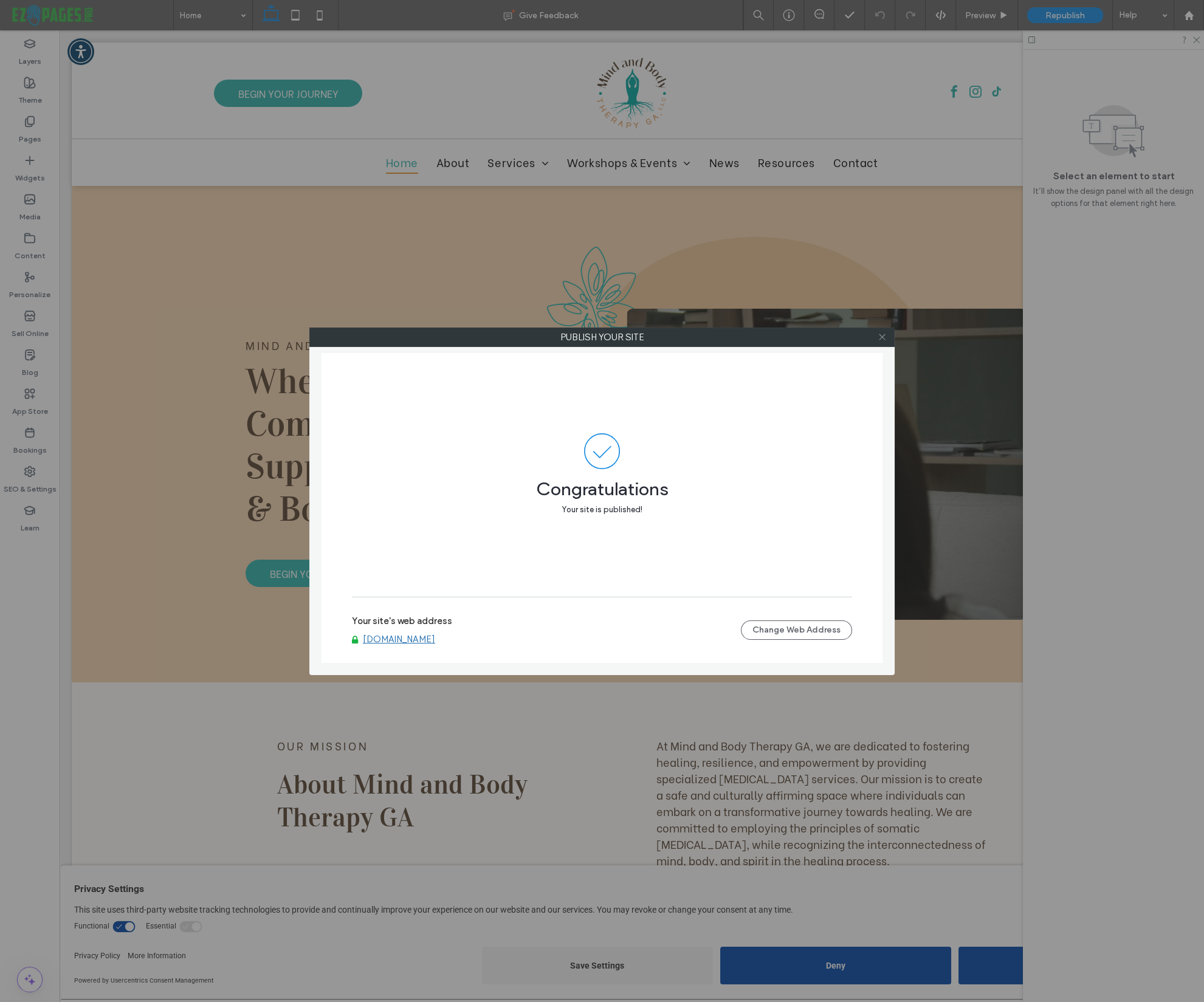
click at [881, 340] on icon at bounding box center [882, 337] width 9 height 9
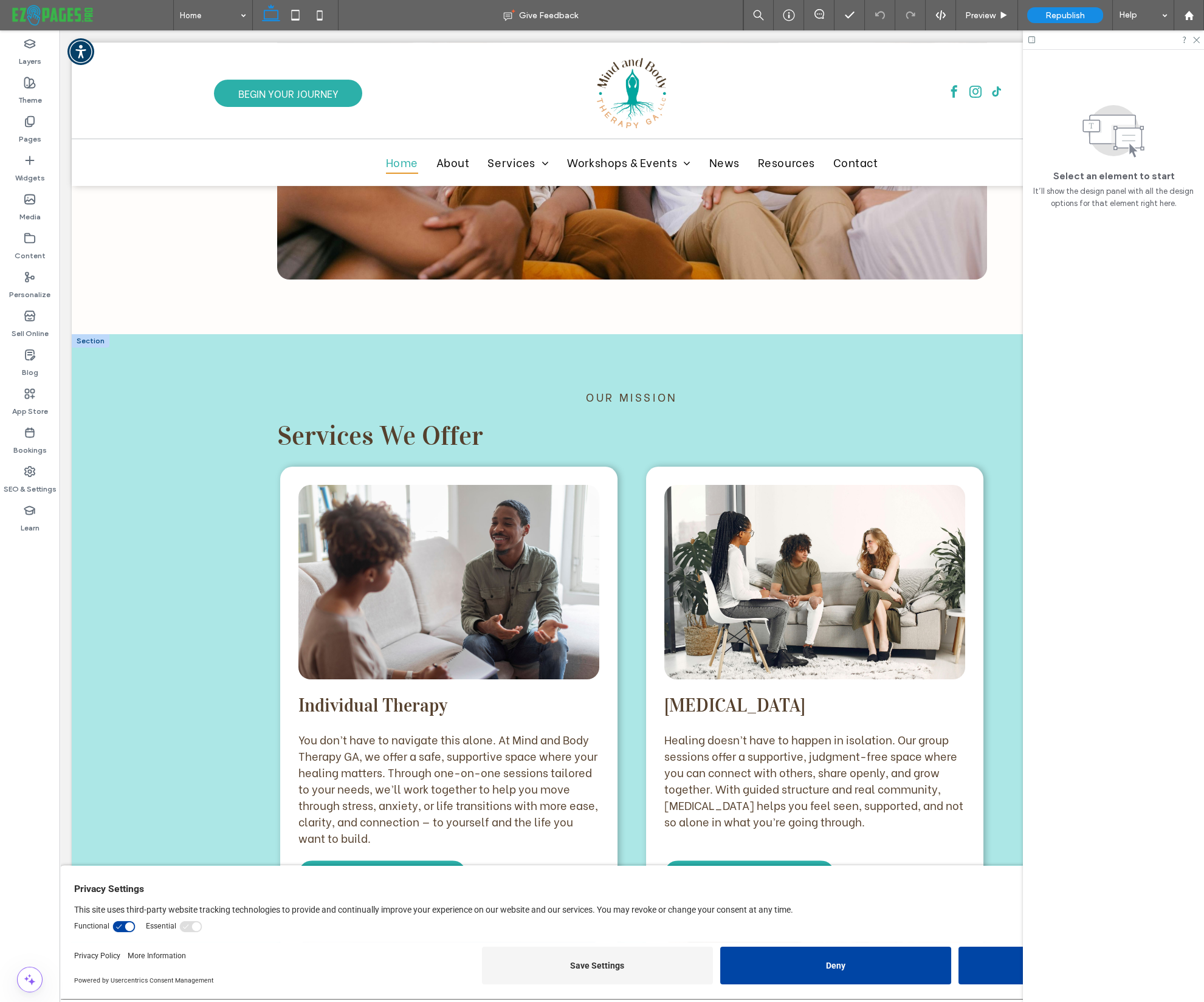
scroll to position [1582, 0]
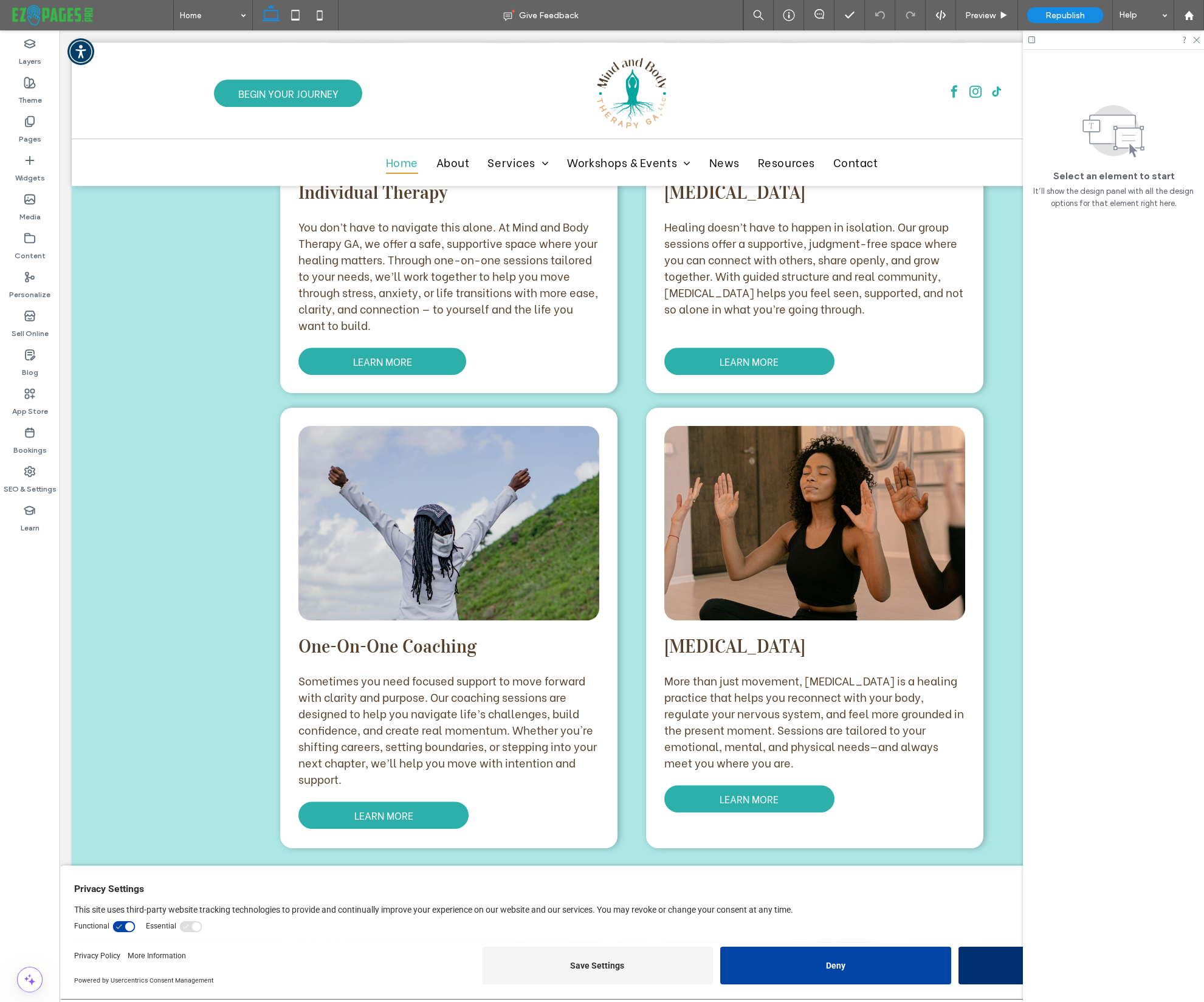
click at [1003, 964] on button "Accept All" at bounding box center [1074, 966] width 231 height 38
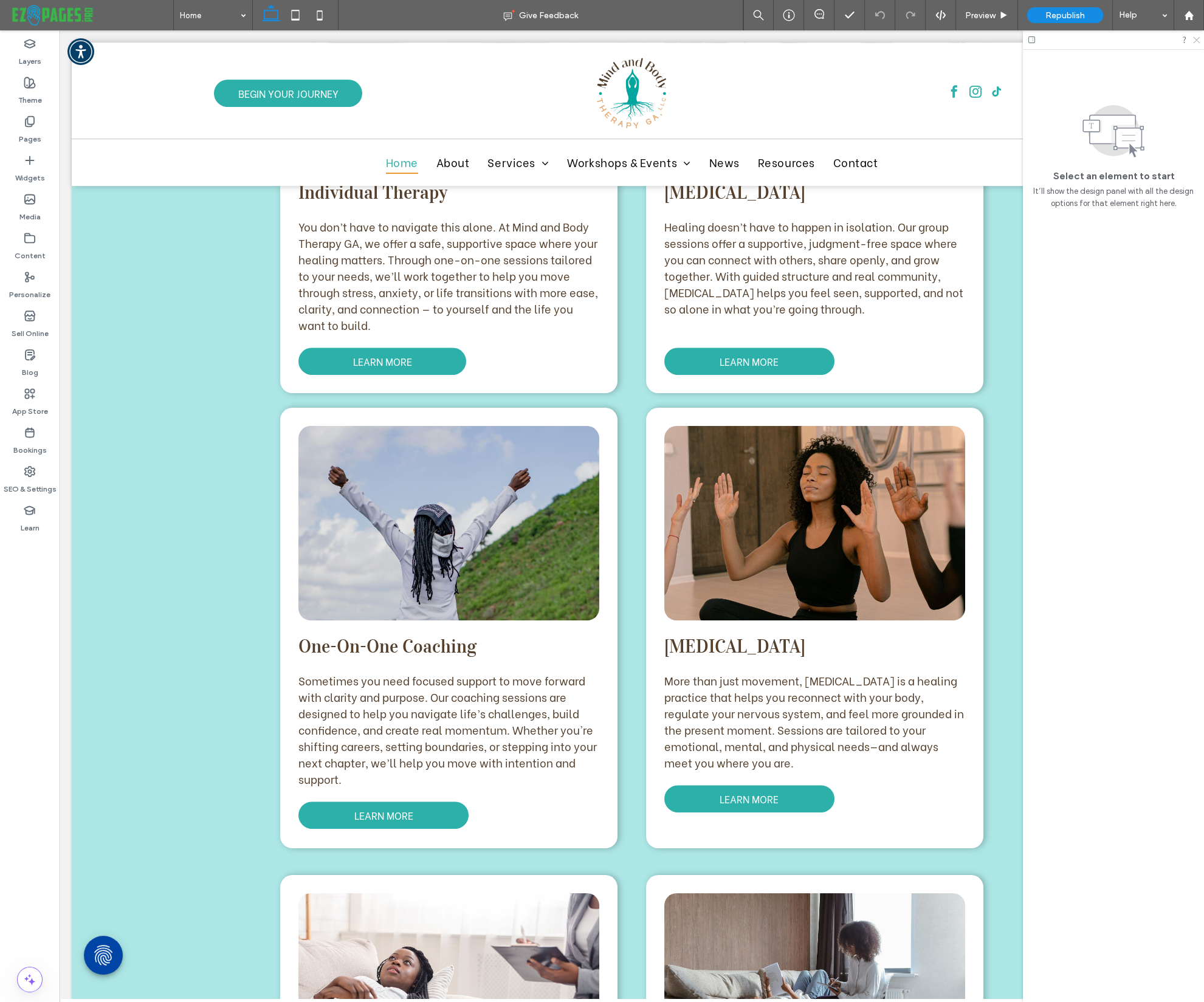
click at [1197, 41] on use at bounding box center [1196, 41] width 7 height 7
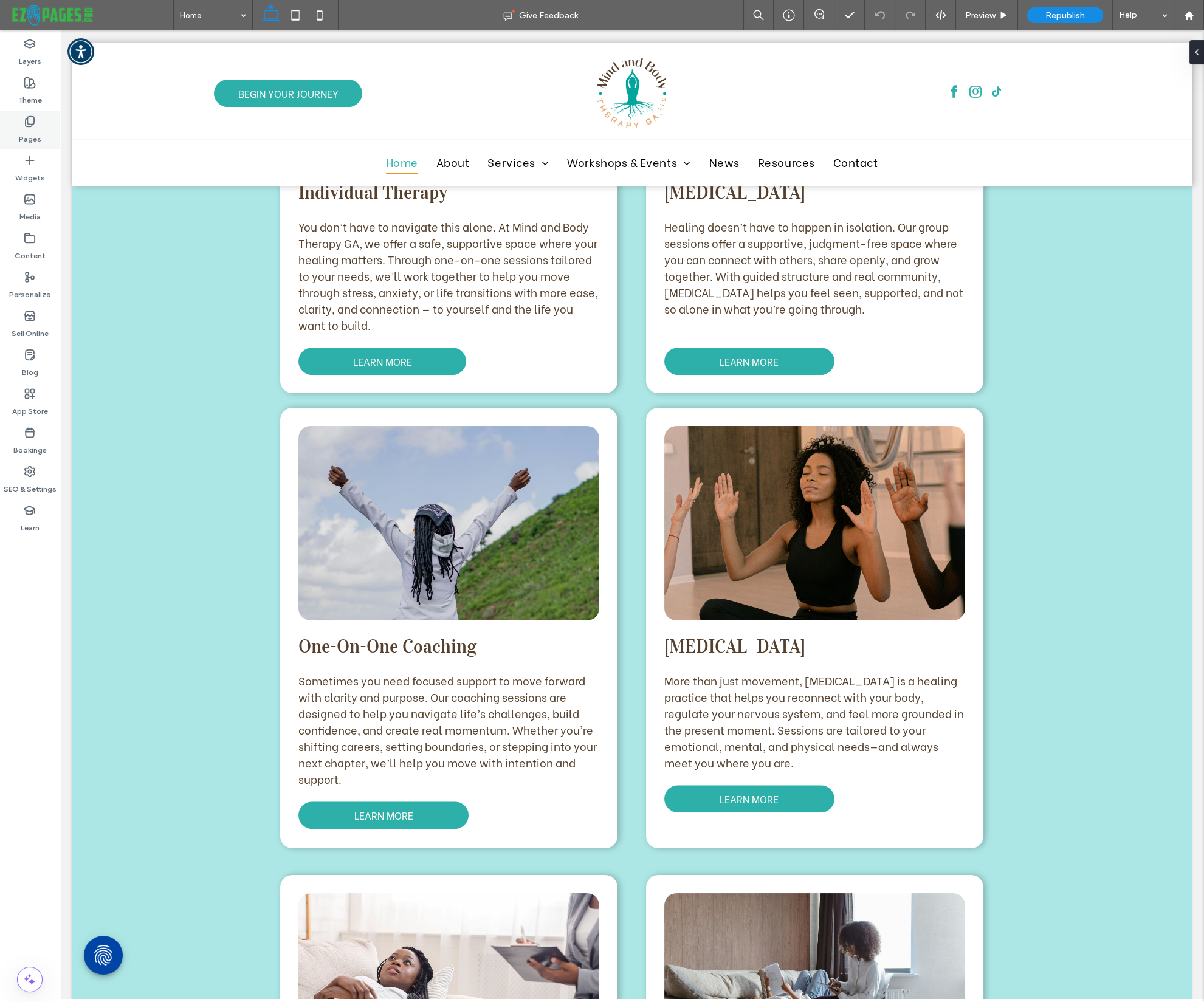
click at [31, 124] on use at bounding box center [30, 122] width 8 height 10
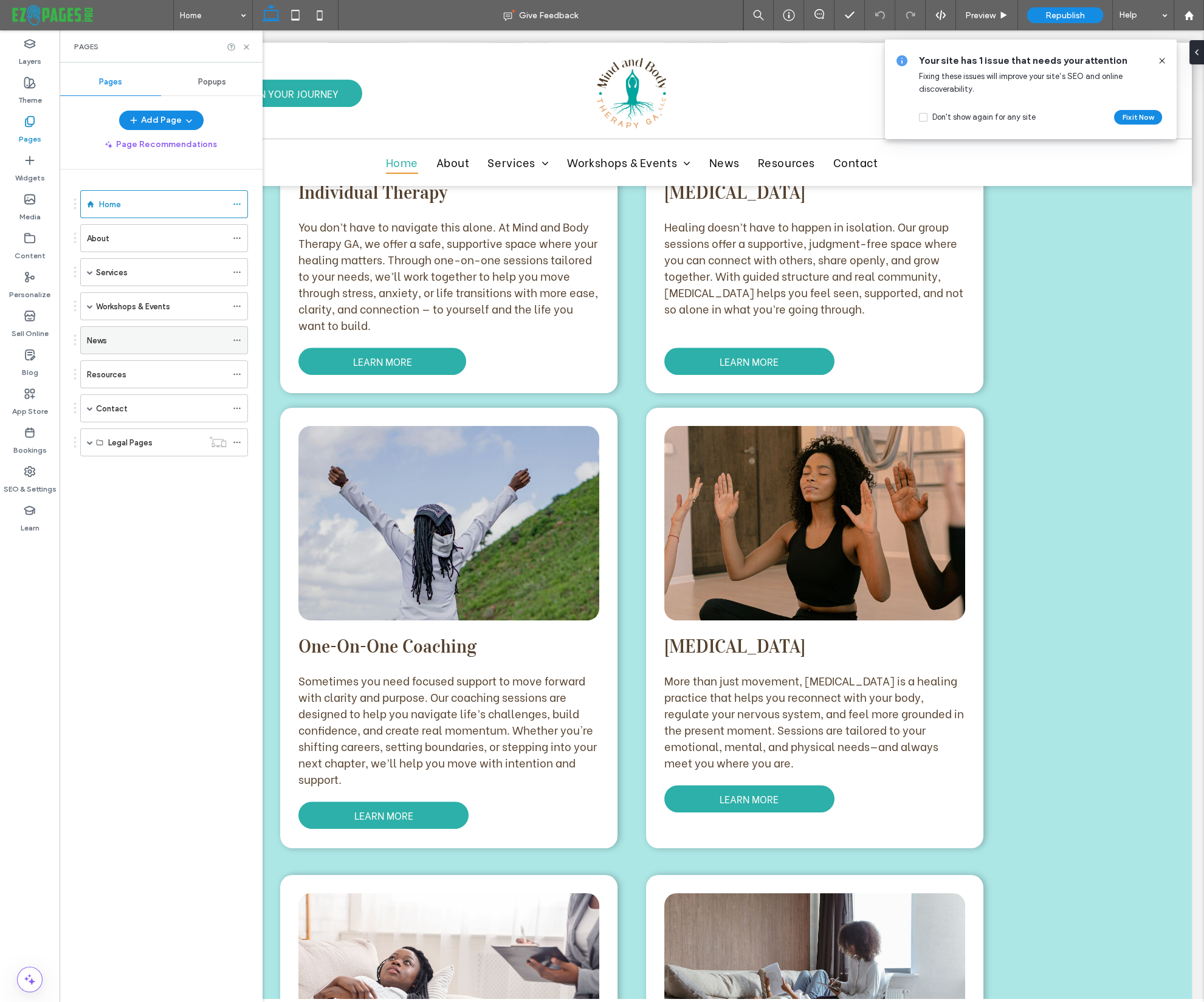
click at [106, 345] on label "News" at bounding box center [97, 340] width 20 height 21
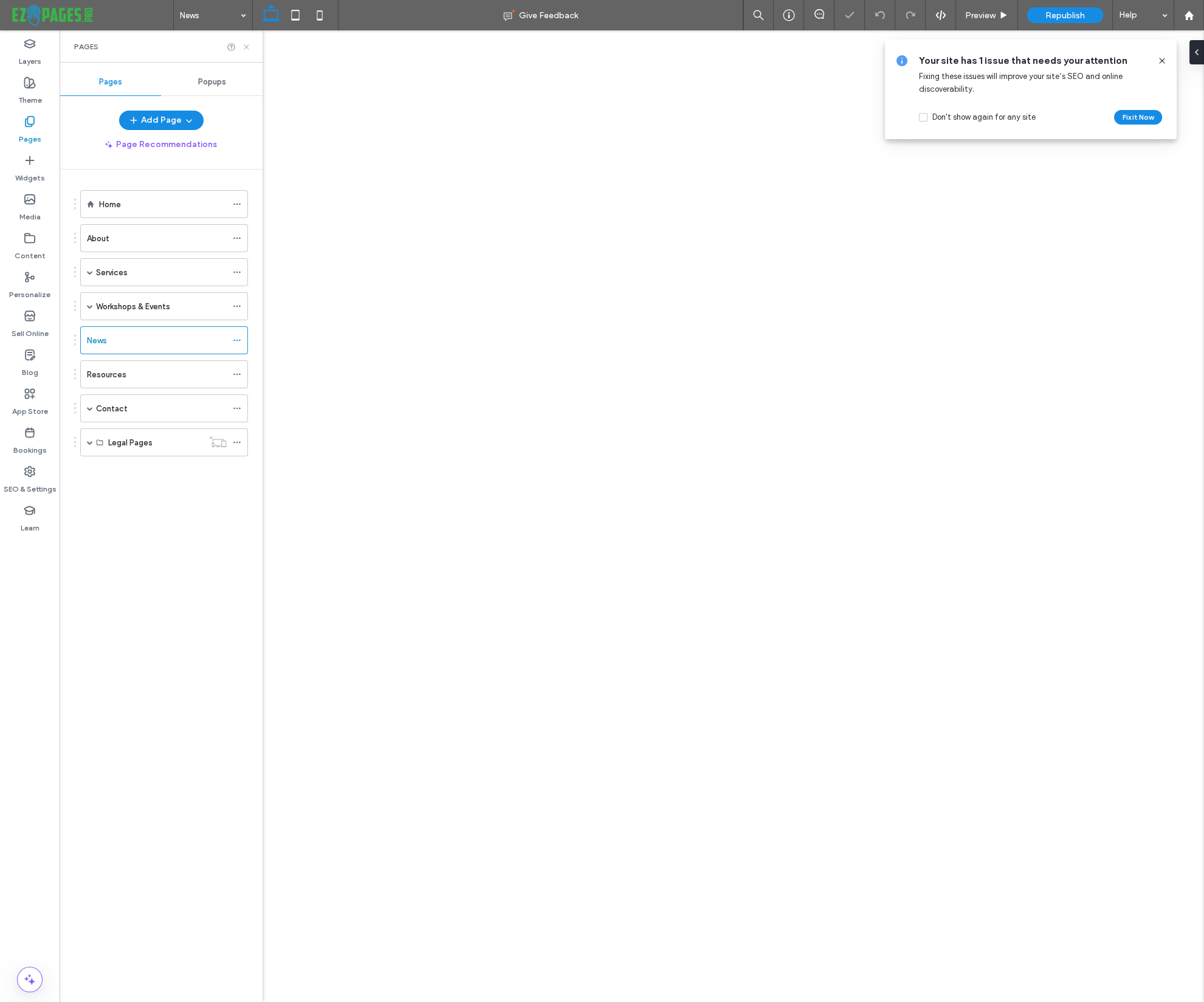
click at [246, 45] on icon at bounding box center [246, 47] width 9 height 9
